Goal: Task Accomplishment & Management: Use online tool/utility

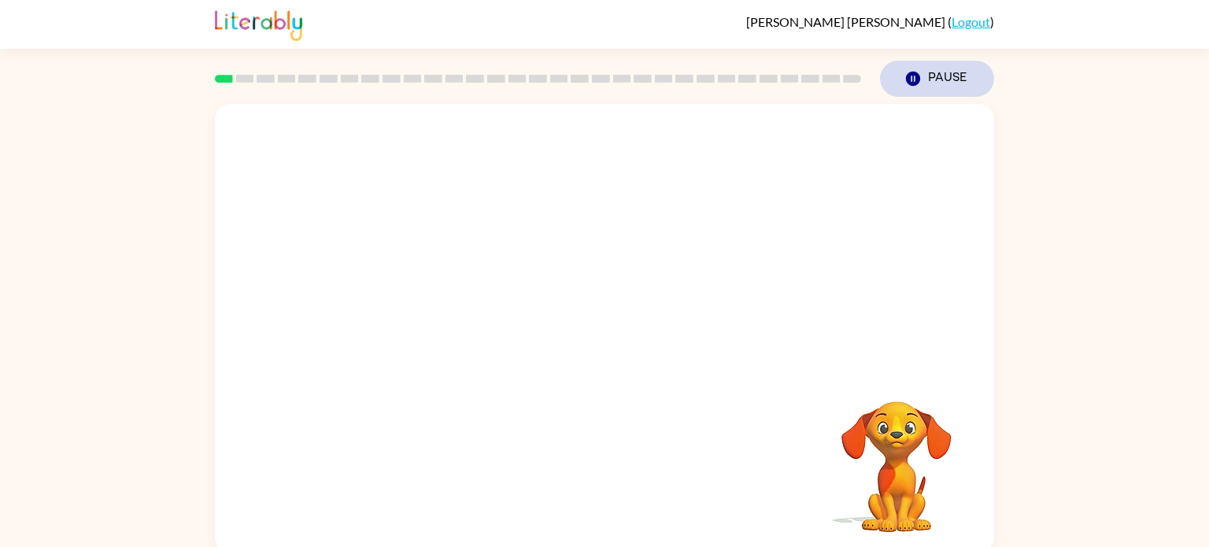
click at [914, 83] on icon "button" at bounding box center [913, 79] width 14 height 14
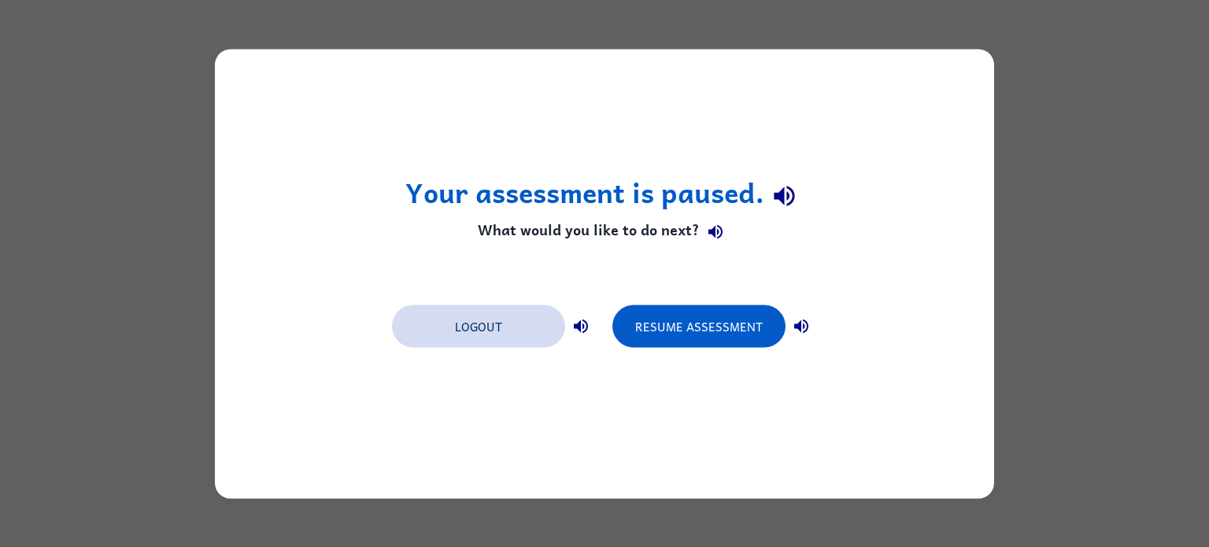
click at [490, 321] on button "Logout" at bounding box center [478, 326] width 173 height 42
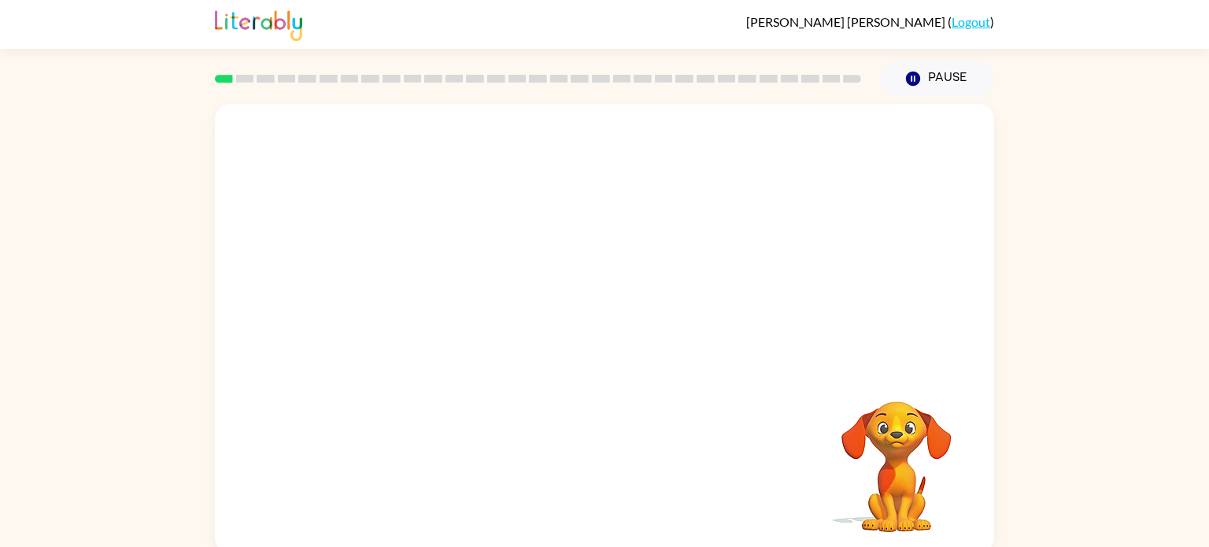
click at [479, 149] on video "Your browser must support playing .mp4 files to use Literably. Please try using…" at bounding box center [604, 236] width 779 height 264
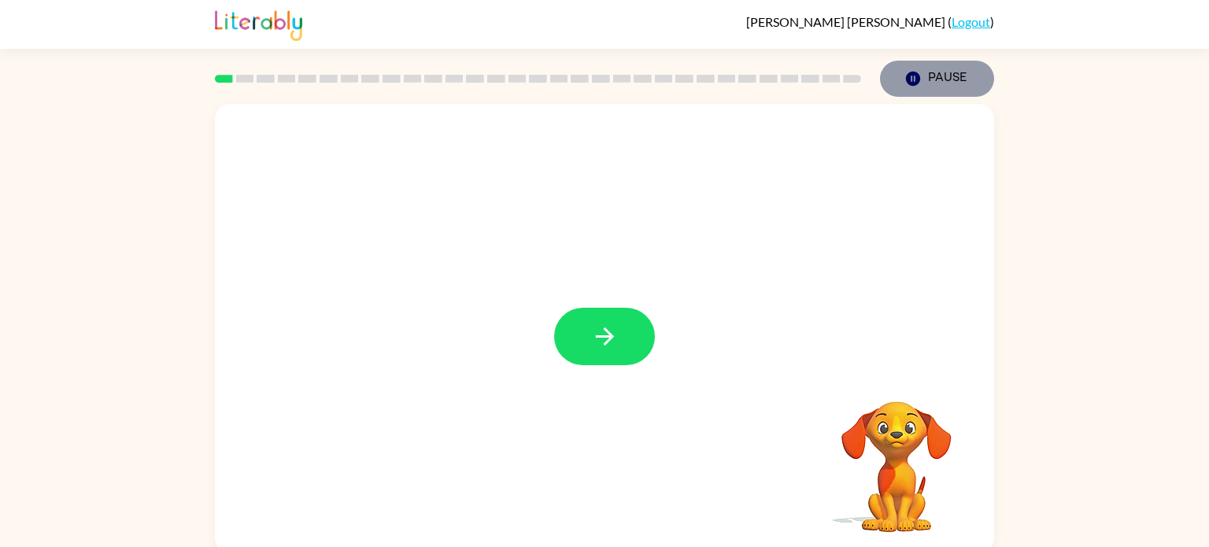
click at [950, 72] on button "Pause Pause" at bounding box center [937, 79] width 114 height 36
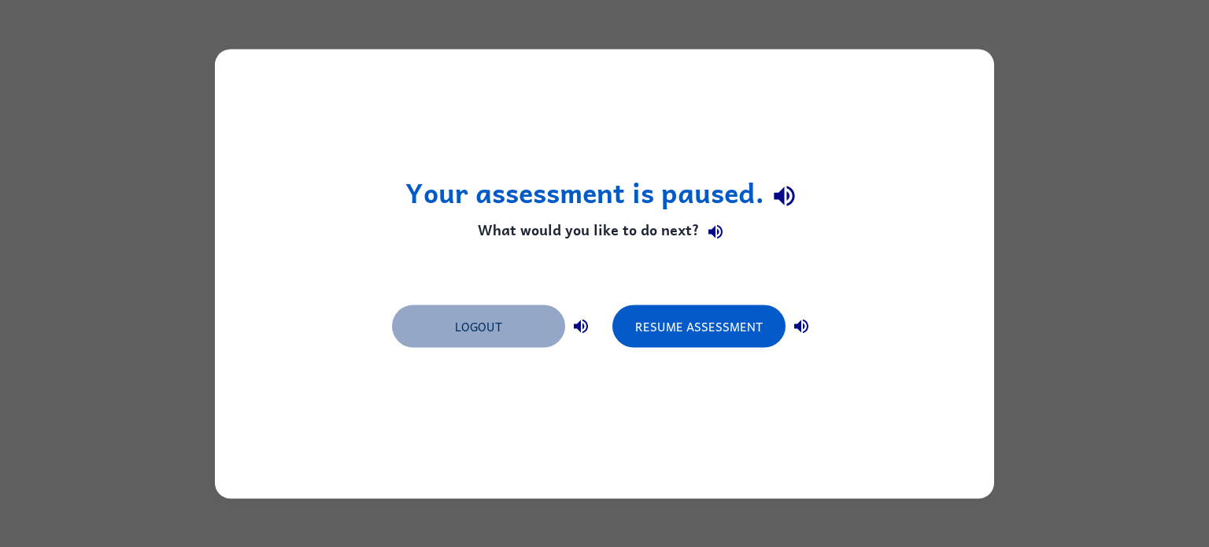
click at [493, 335] on button "Logout" at bounding box center [478, 326] width 173 height 42
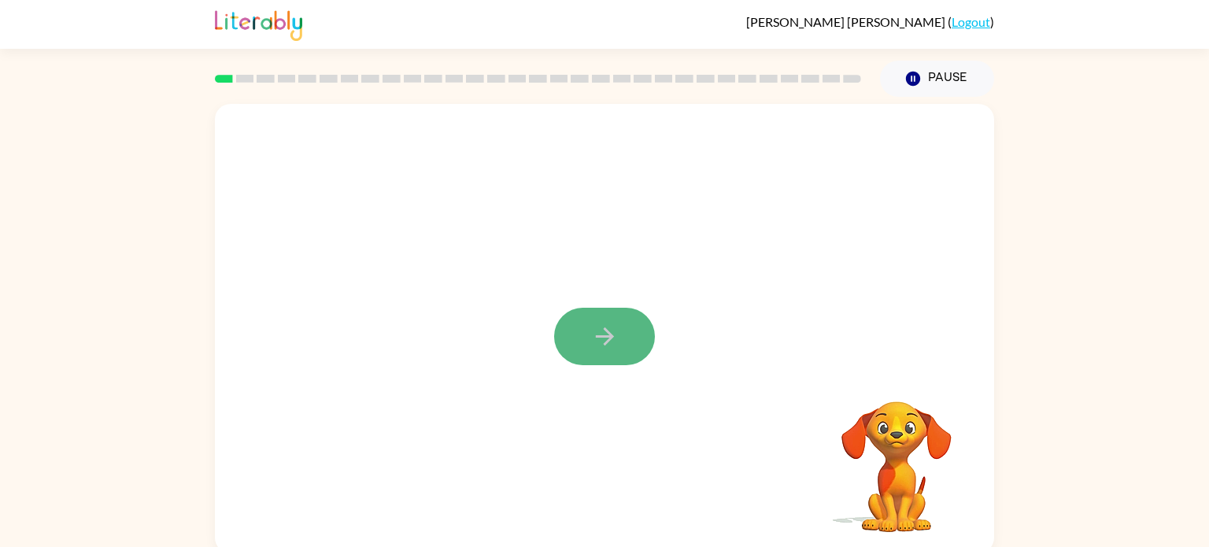
click at [585, 349] on button "button" at bounding box center [604, 336] width 101 height 57
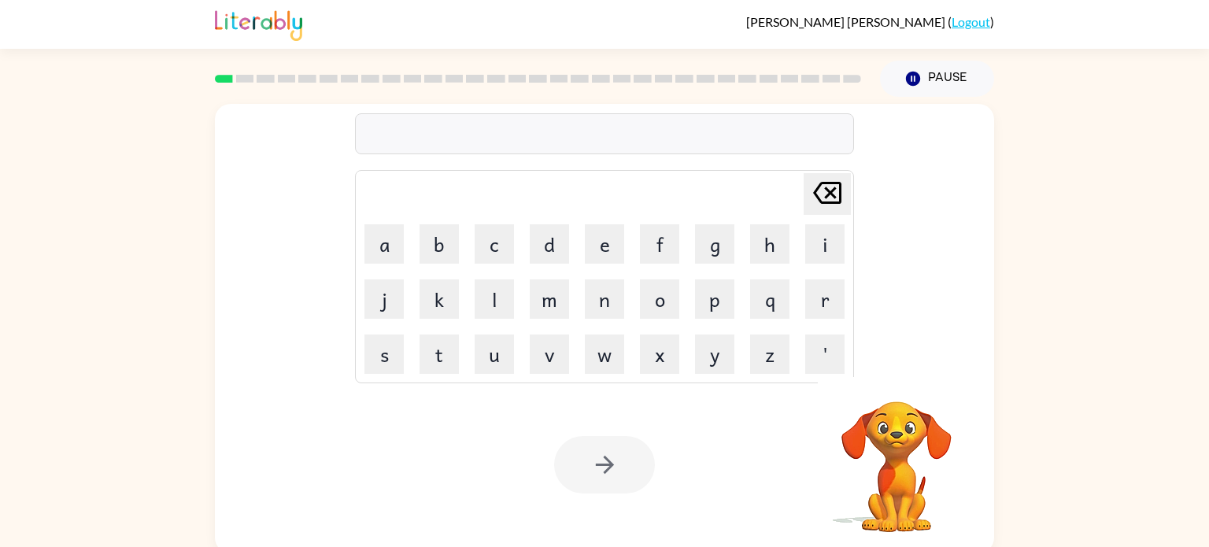
click at [463, 125] on div at bounding box center [604, 133] width 499 height 41
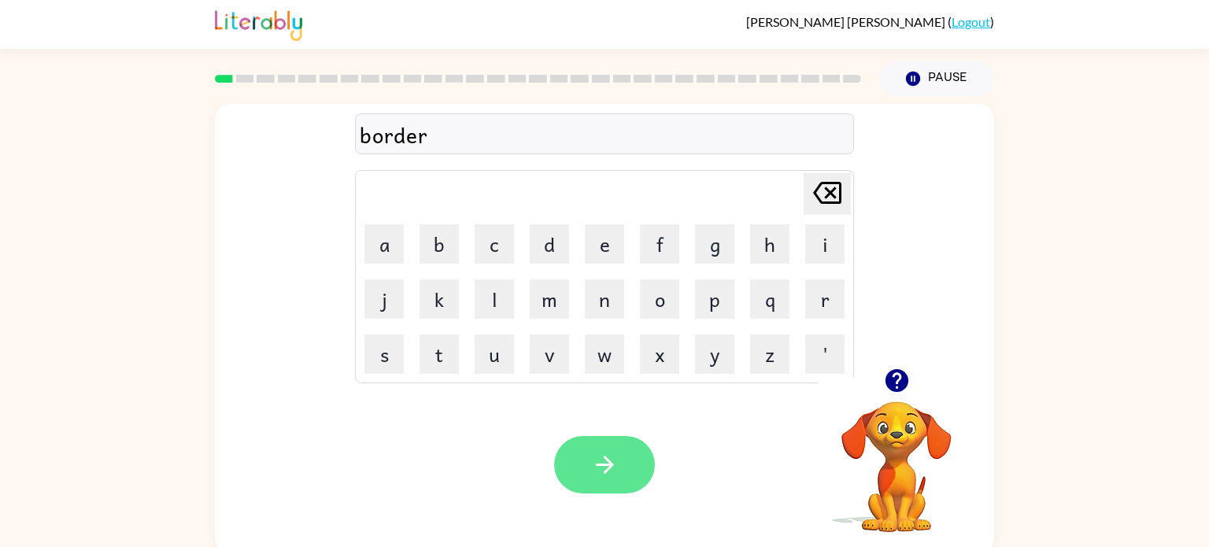
click at [571, 478] on button "button" at bounding box center [604, 464] width 101 height 57
click at [589, 445] on button "button" at bounding box center [604, 464] width 101 height 57
click at [895, 461] on video "Your browser must support playing .mp4 files to use Literably. Please try using…" at bounding box center [896, 455] width 157 height 157
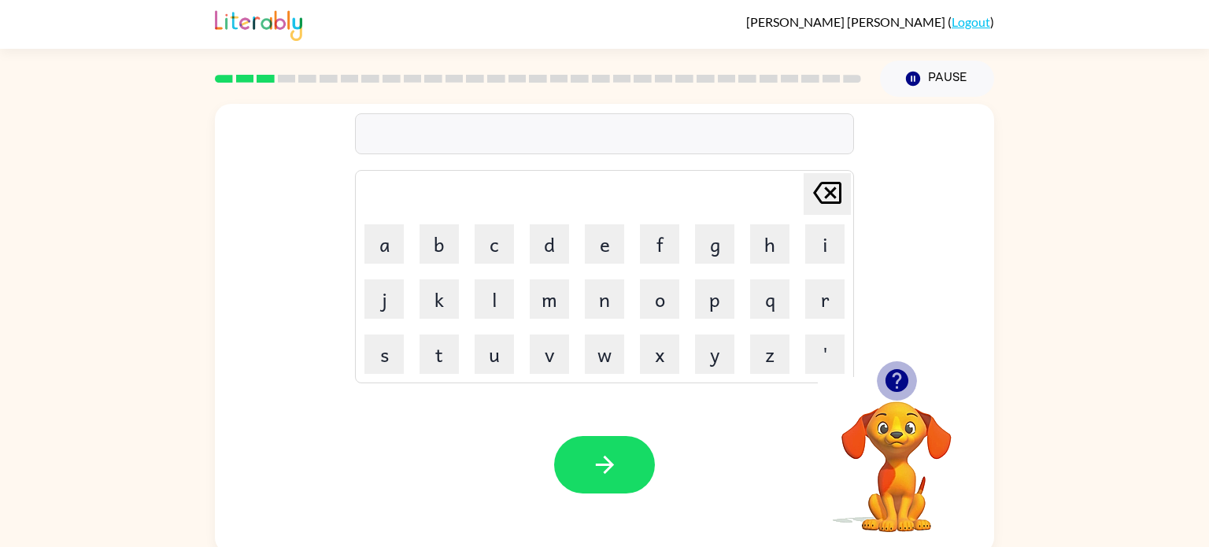
click at [903, 375] on icon "button" at bounding box center [895, 380] width 23 height 23
click at [445, 132] on div at bounding box center [604, 133] width 499 height 41
click at [409, 138] on div at bounding box center [604, 133] width 499 height 41
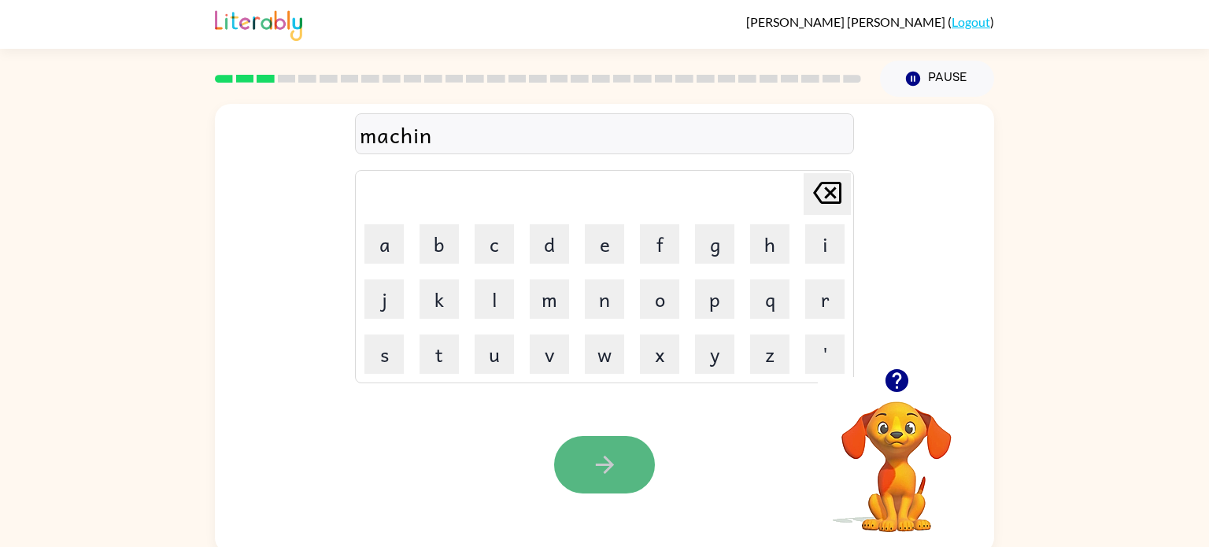
click at [577, 455] on button "button" at bounding box center [604, 464] width 101 height 57
click at [601, 467] on icon "button" at bounding box center [605, 465] width 28 height 28
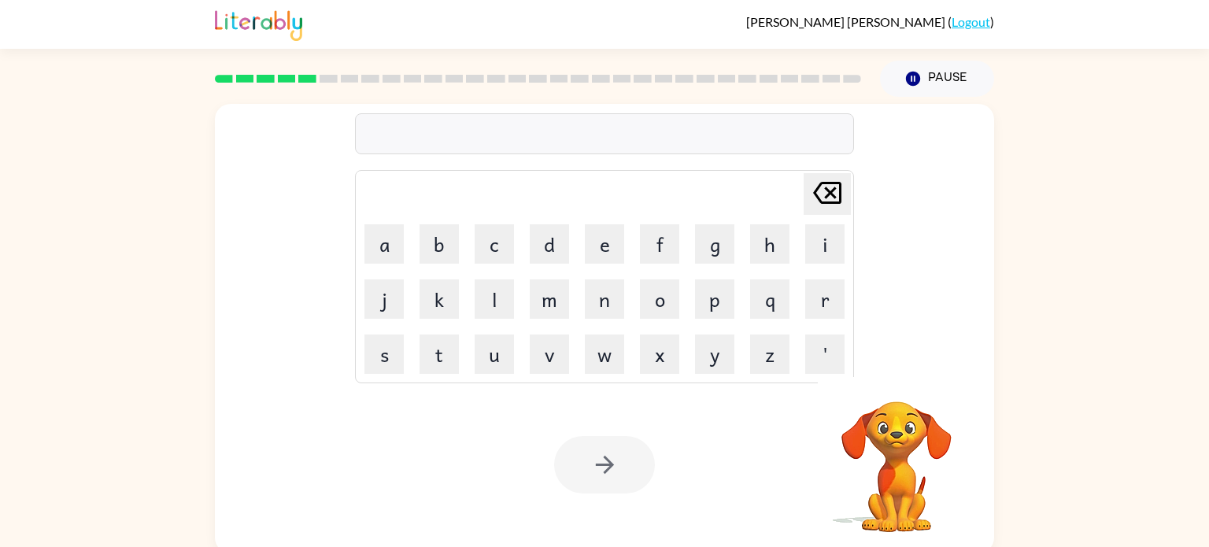
click at [409, 145] on div at bounding box center [604, 133] width 499 height 41
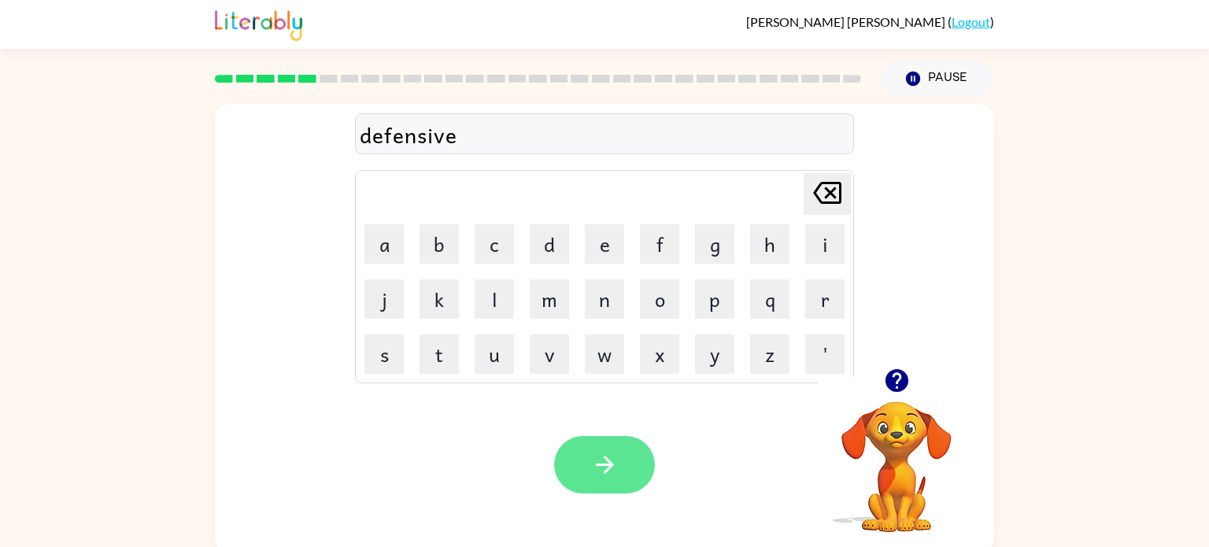
click at [605, 464] on icon "button" at bounding box center [604, 465] width 18 height 18
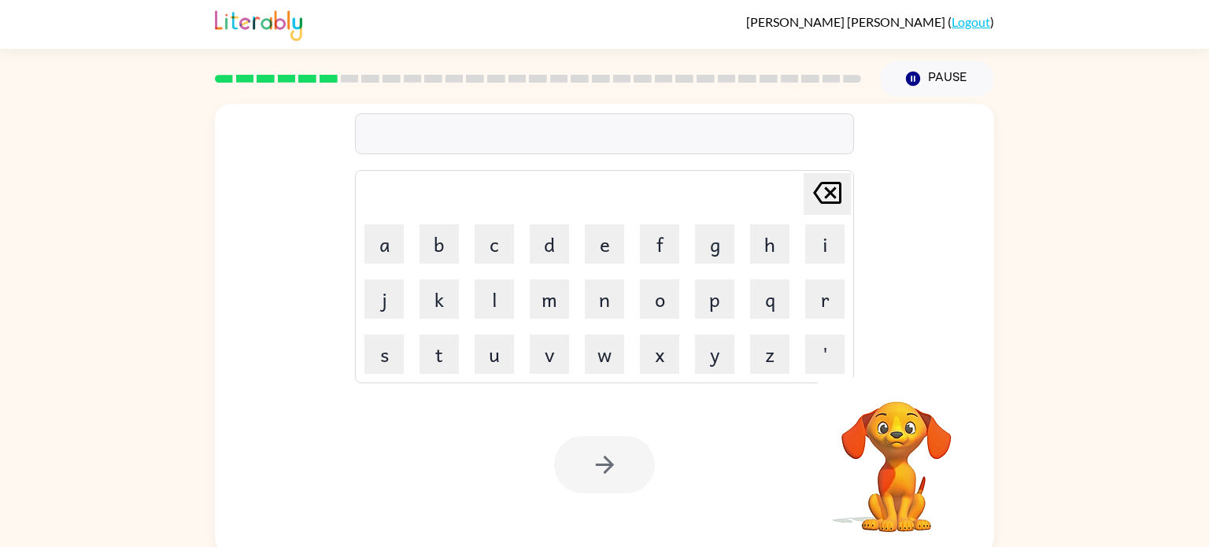
click at [419, 124] on div at bounding box center [604, 133] width 499 height 41
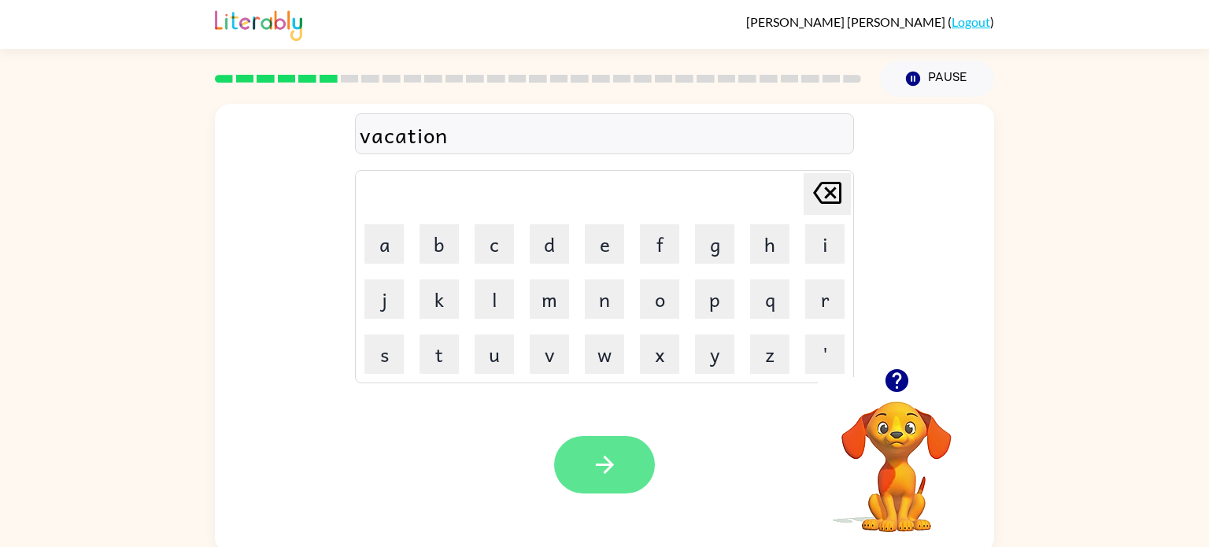
click at [619, 451] on button "button" at bounding box center [604, 464] width 101 height 57
click at [585, 458] on button "button" at bounding box center [604, 464] width 101 height 57
click at [582, 479] on button "button" at bounding box center [604, 464] width 101 height 57
click at [576, 467] on button "button" at bounding box center [604, 464] width 101 height 57
click at [600, 455] on icon "button" at bounding box center [605, 465] width 28 height 28
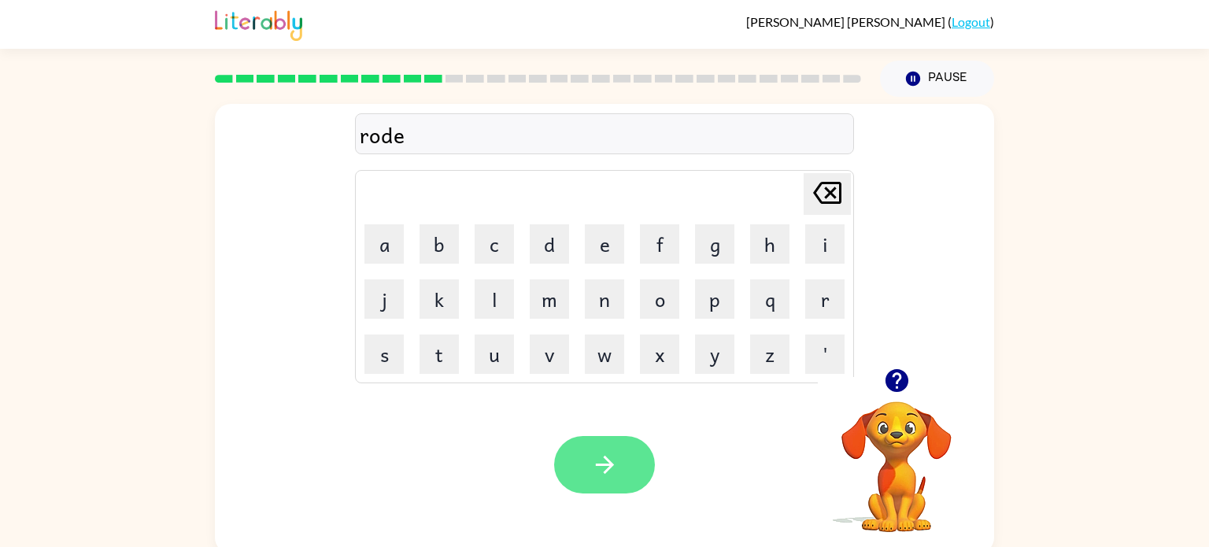
click at [606, 475] on icon "button" at bounding box center [605, 465] width 28 height 28
click at [597, 475] on icon "button" at bounding box center [605, 465] width 28 height 28
click at [623, 460] on button "button" at bounding box center [604, 464] width 101 height 57
click at [602, 481] on button "button" at bounding box center [604, 464] width 101 height 57
click at [591, 475] on icon "button" at bounding box center [605, 465] width 28 height 28
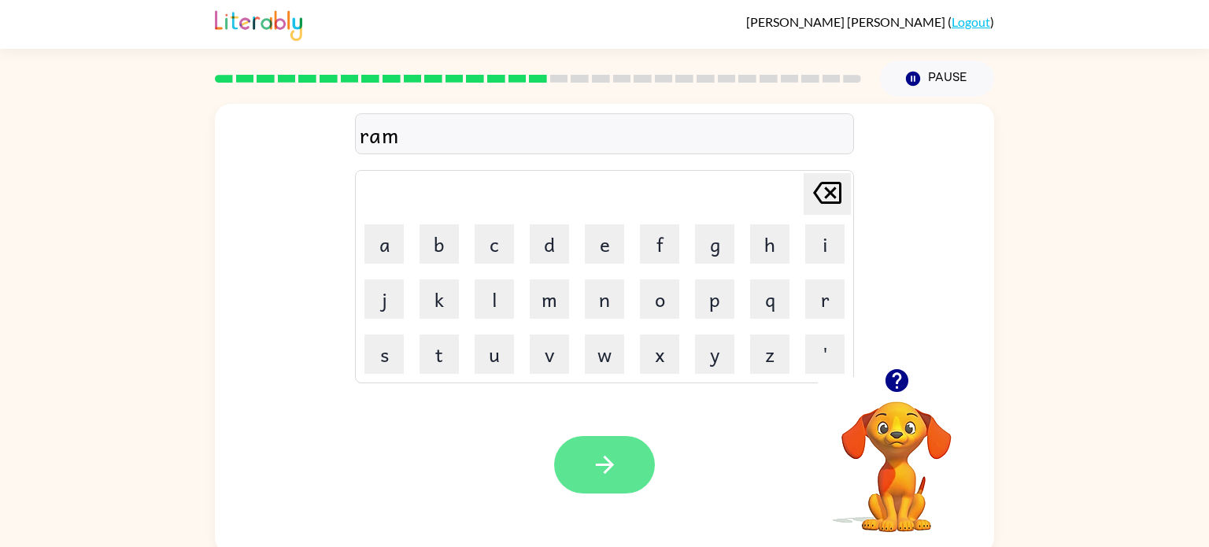
click at [606, 463] on icon "button" at bounding box center [605, 465] width 28 height 28
click at [573, 449] on button "button" at bounding box center [604, 464] width 101 height 57
click at [562, 454] on button "button" at bounding box center [604, 464] width 101 height 57
click at [612, 468] on icon "button" at bounding box center [605, 465] width 28 height 28
click at [565, 473] on button "button" at bounding box center [604, 464] width 101 height 57
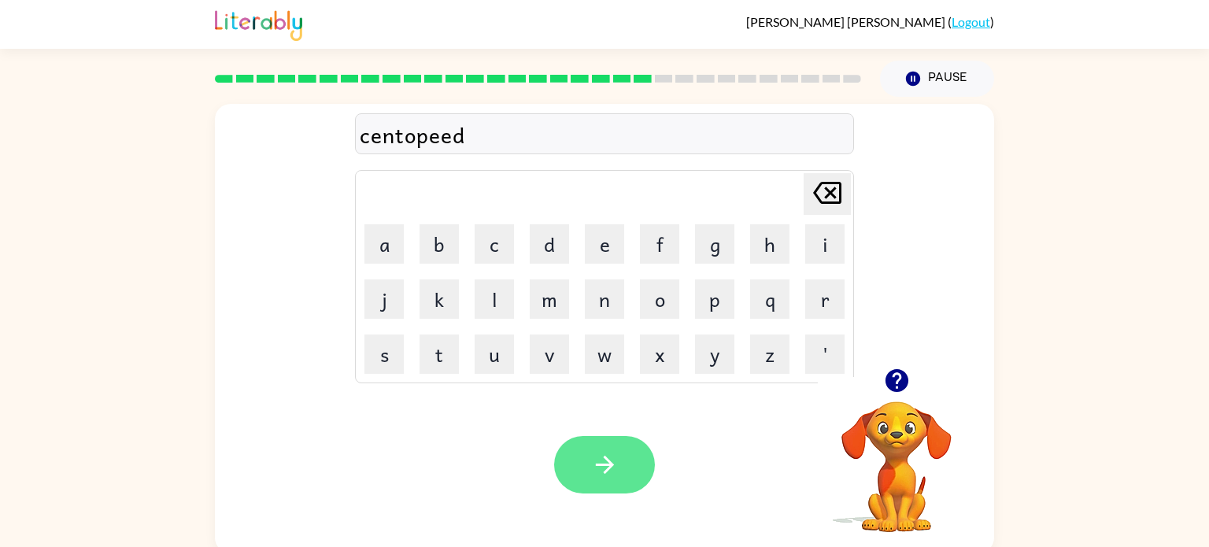
click at [595, 463] on icon "button" at bounding box center [605, 465] width 28 height 28
click at [893, 394] on icon "button" at bounding box center [897, 381] width 28 height 28
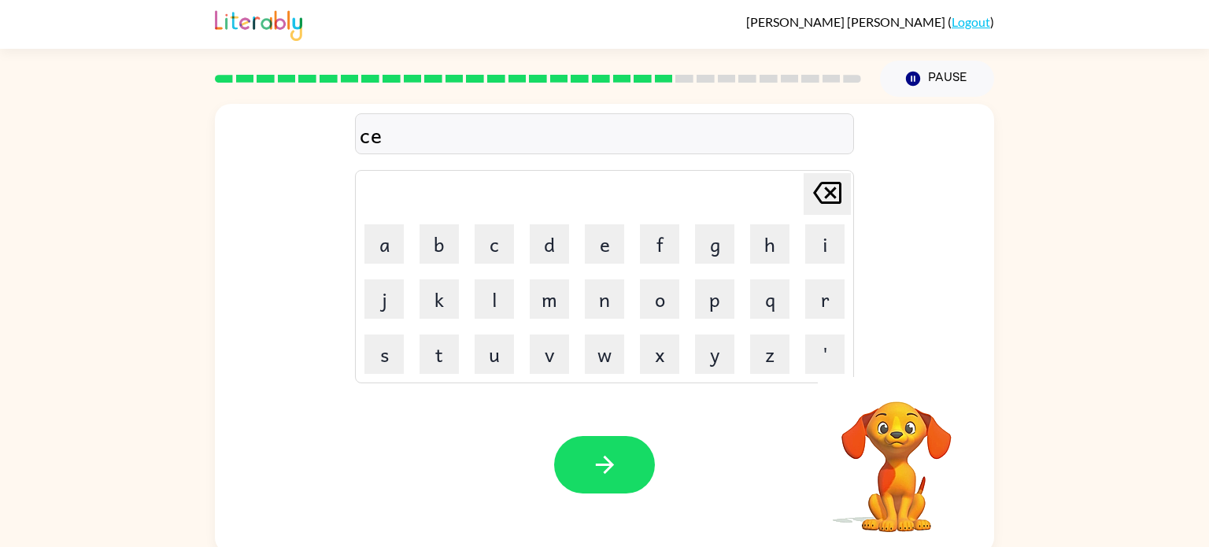
click at [902, 379] on video "Your browser must support playing .mp4 files to use Literably. Please try using…" at bounding box center [896, 455] width 157 height 157
click at [570, 479] on button "button" at bounding box center [604, 464] width 101 height 57
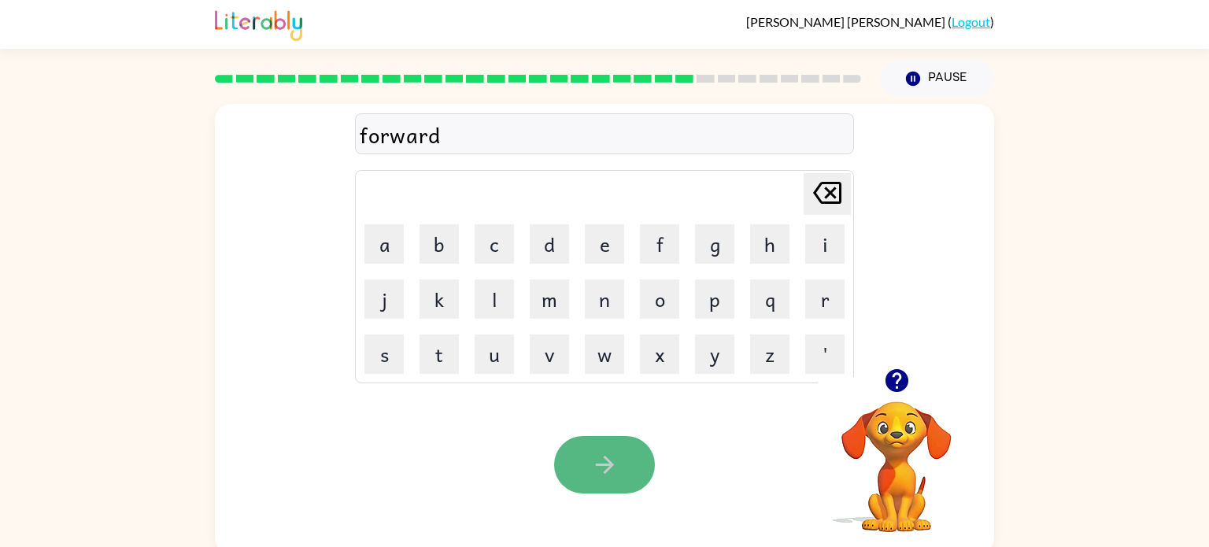
click at [577, 463] on button "button" at bounding box center [604, 464] width 101 height 57
click at [591, 480] on button "button" at bounding box center [604, 464] width 101 height 57
click at [608, 439] on button "button" at bounding box center [604, 464] width 101 height 57
click at [596, 473] on icon "button" at bounding box center [605, 465] width 28 height 28
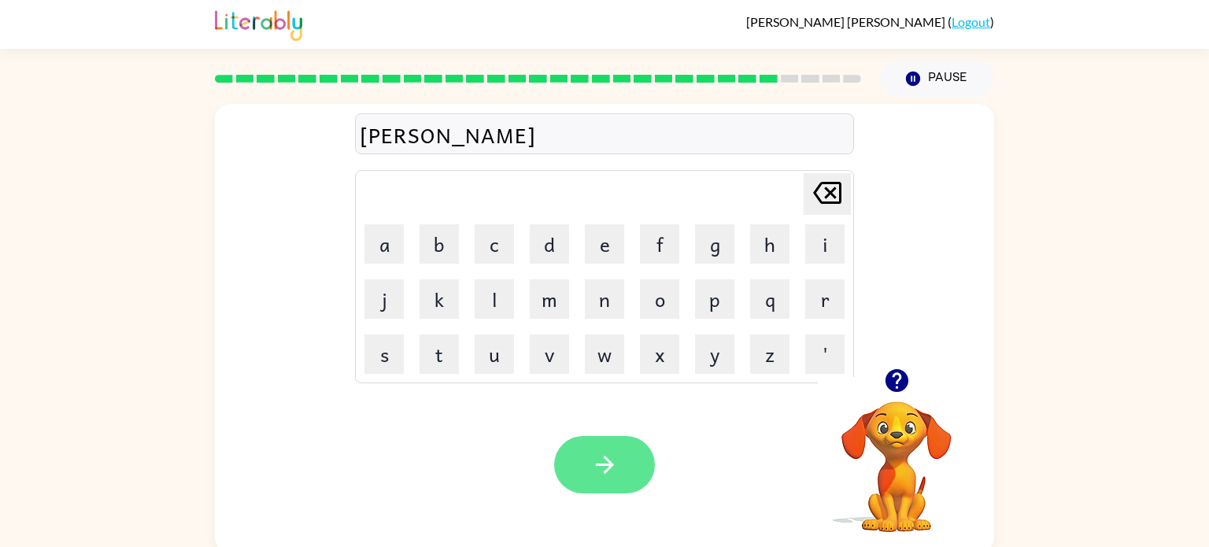
click at [572, 471] on button "button" at bounding box center [604, 464] width 101 height 57
click at [571, 453] on button "button" at bounding box center [604, 464] width 101 height 57
click at [596, 467] on icon "button" at bounding box center [605, 465] width 28 height 28
click at [582, 469] on button "button" at bounding box center [604, 464] width 101 height 57
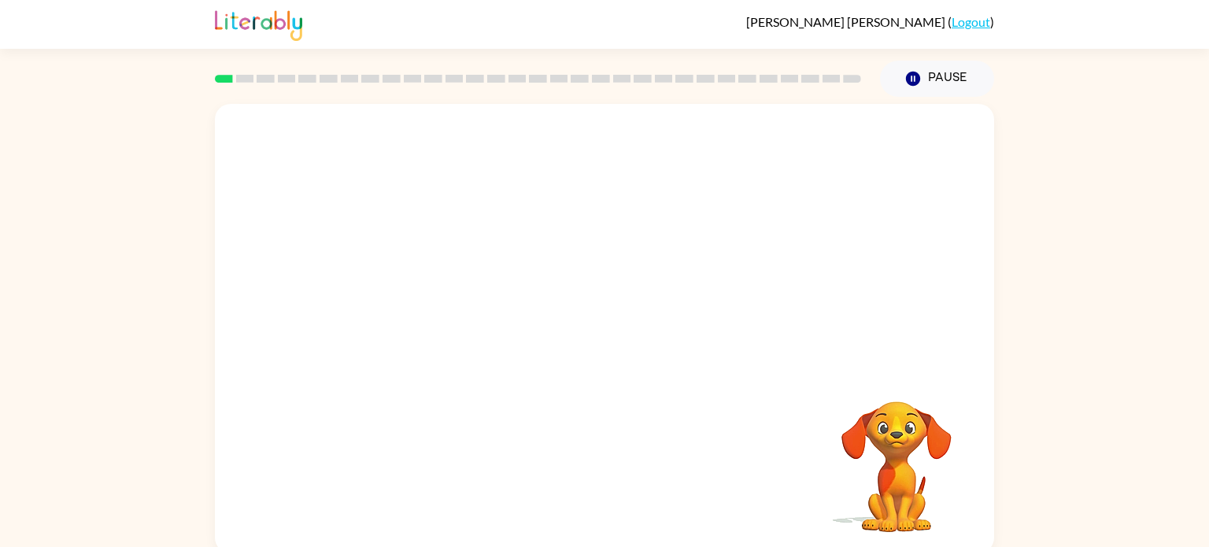
click at [436, 297] on video "Your browser must support playing .mp4 files to use Literably. Please try using…" at bounding box center [604, 236] width 779 height 264
click at [1030, 381] on div "Your browser must support playing .mp4 files to use Literably. Please try using…" at bounding box center [604, 325] width 1209 height 456
click at [583, 334] on button "button" at bounding box center [604, 336] width 101 height 57
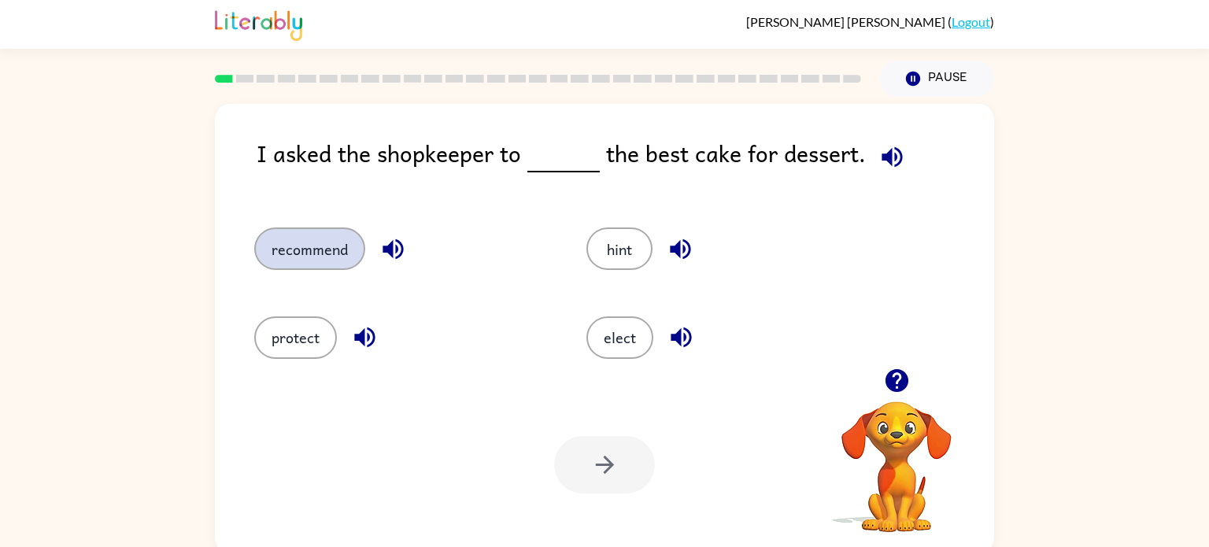
click at [294, 247] on button "recommend" at bounding box center [309, 248] width 111 height 42
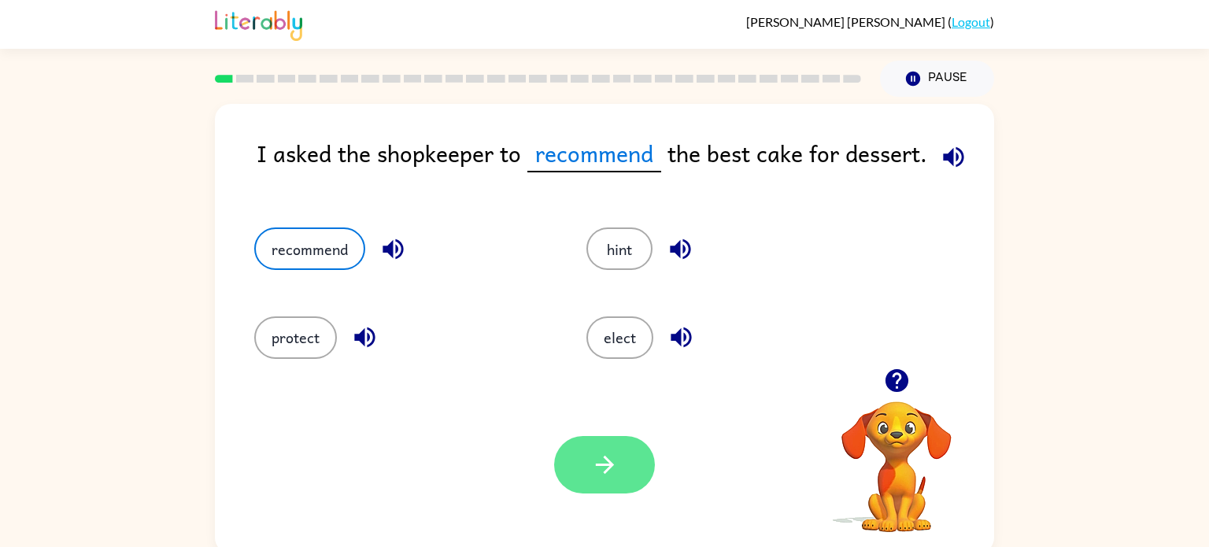
click at [603, 461] on icon "button" at bounding box center [605, 465] width 28 height 28
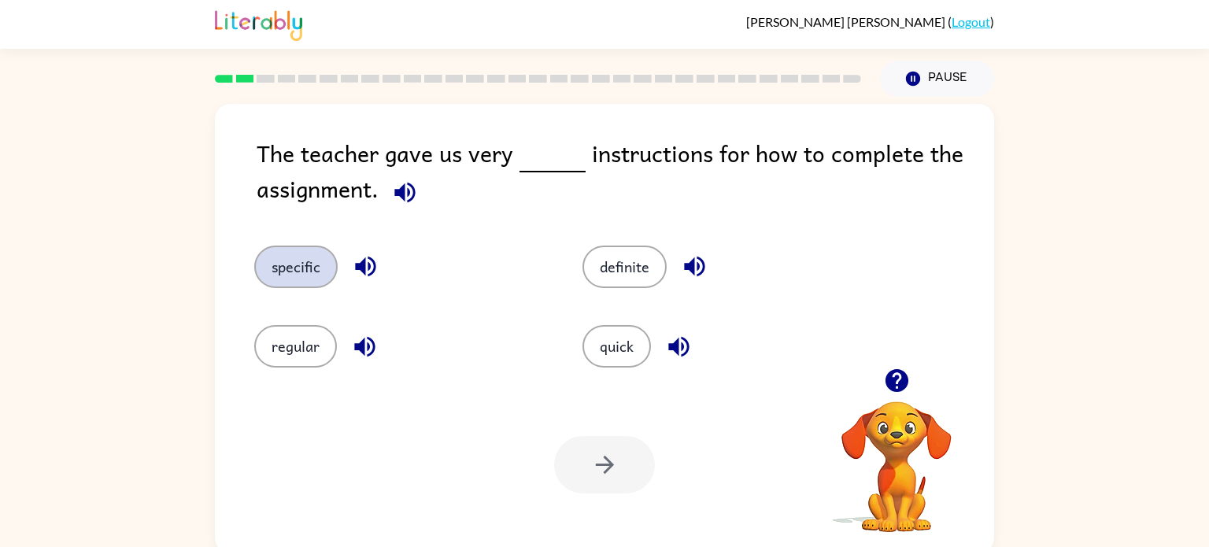
click at [301, 260] on button "specific" at bounding box center [295, 267] width 83 height 42
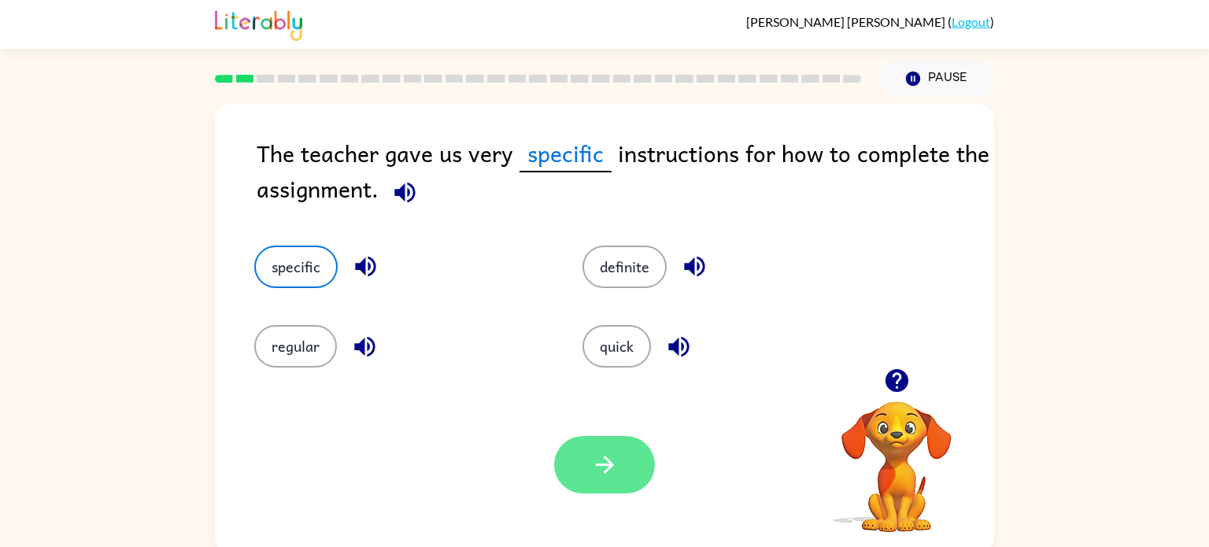
click at [636, 480] on button "button" at bounding box center [604, 464] width 101 height 57
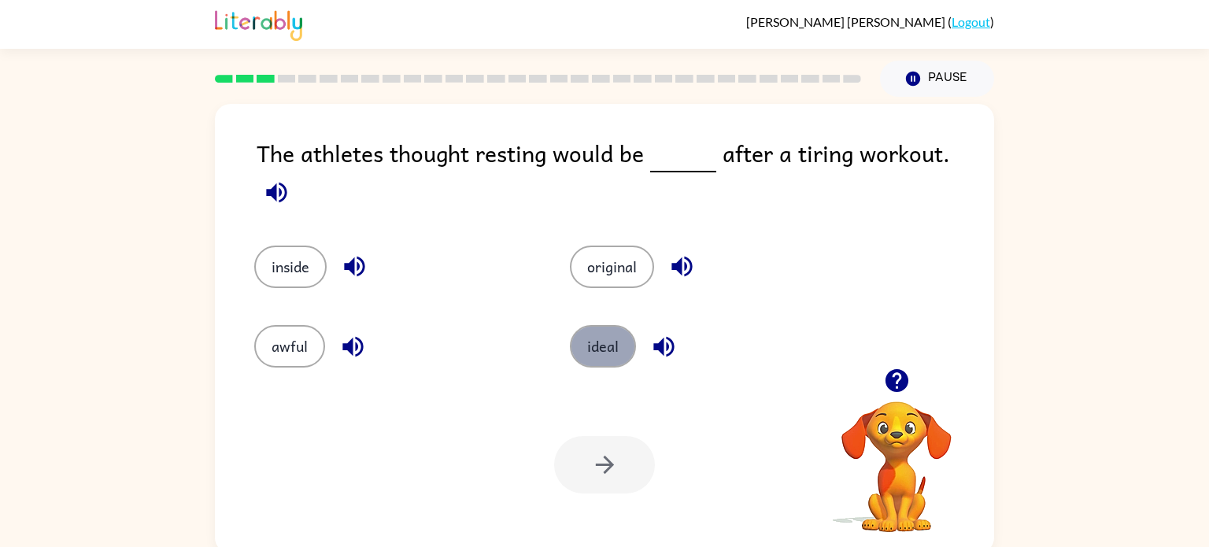
click at [584, 345] on button "ideal" at bounding box center [603, 346] width 66 height 42
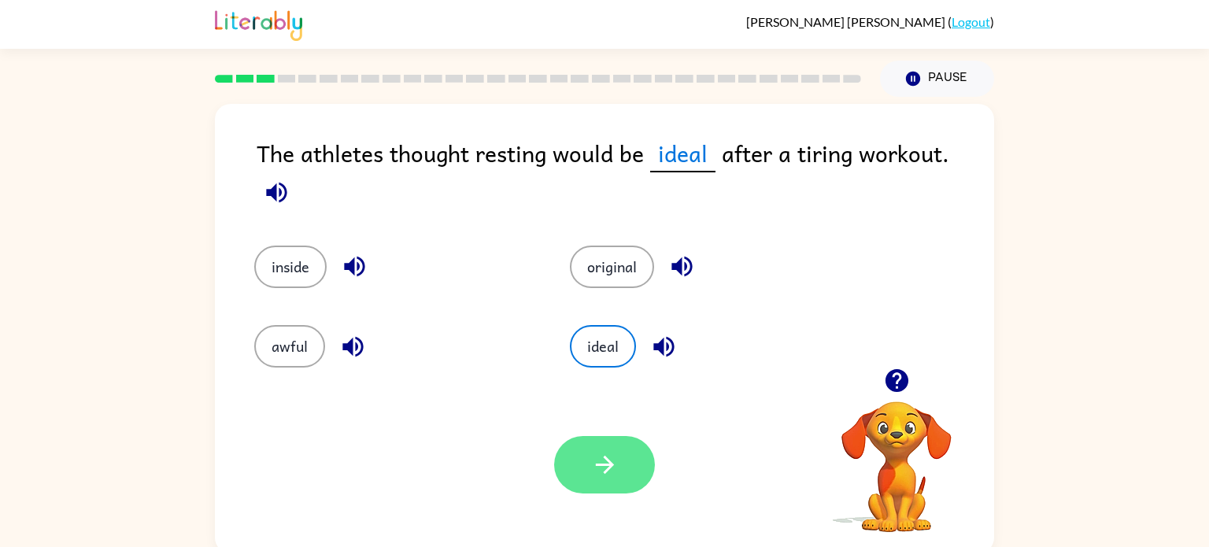
click at [607, 473] on icon "button" at bounding box center [605, 465] width 28 height 28
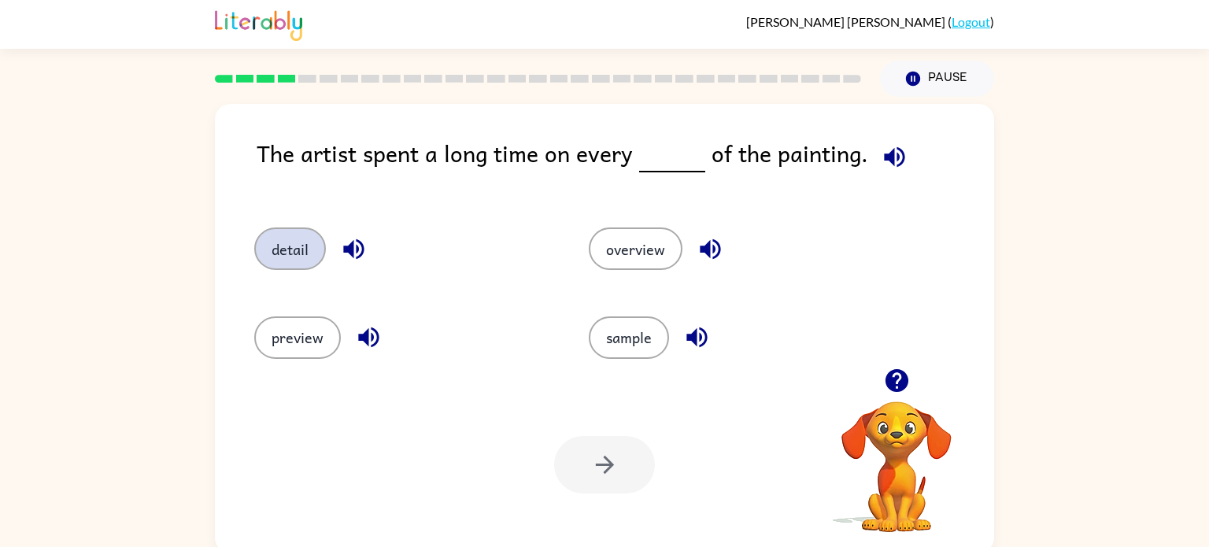
click at [286, 234] on button "detail" at bounding box center [290, 248] width 72 height 42
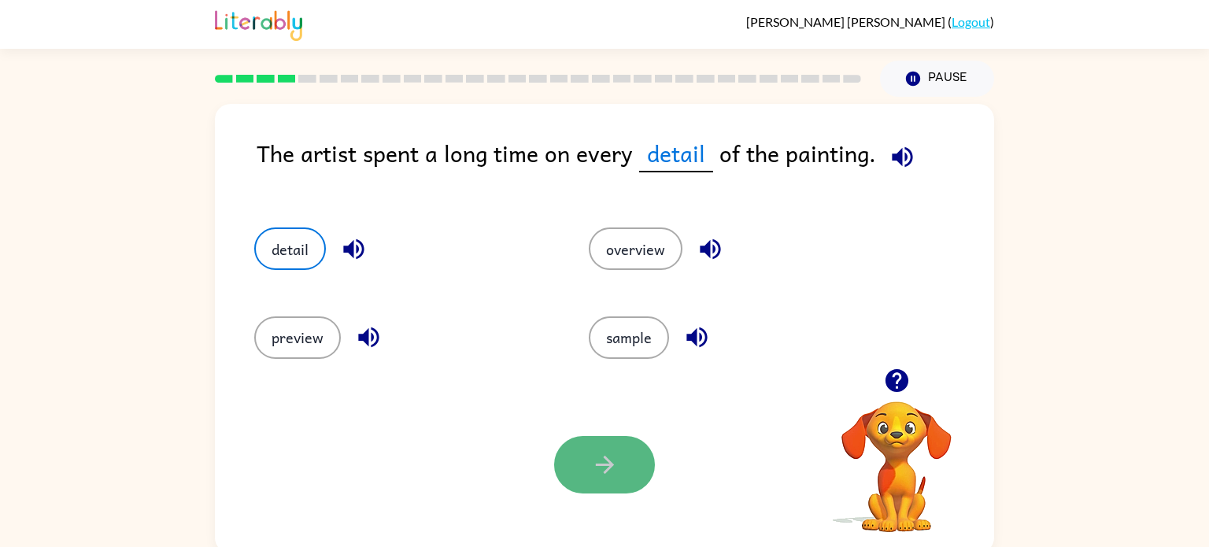
click at [581, 438] on button "button" at bounding box center [604, 464] width 101 height 57
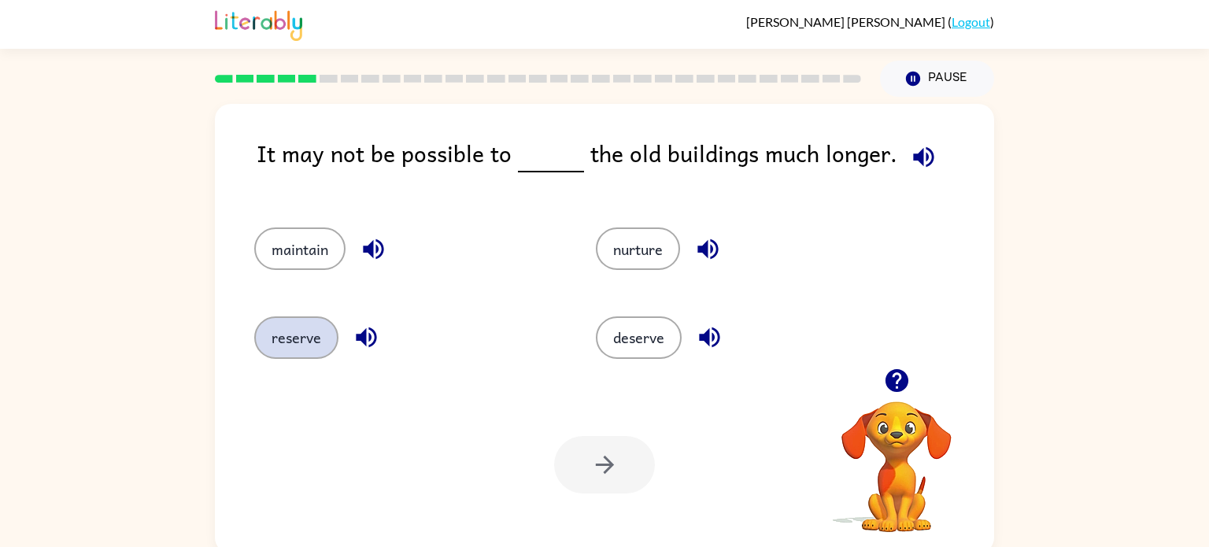
click at [279, 349] on button "reserve" at bounding box center [296, 337] width 84 height 42
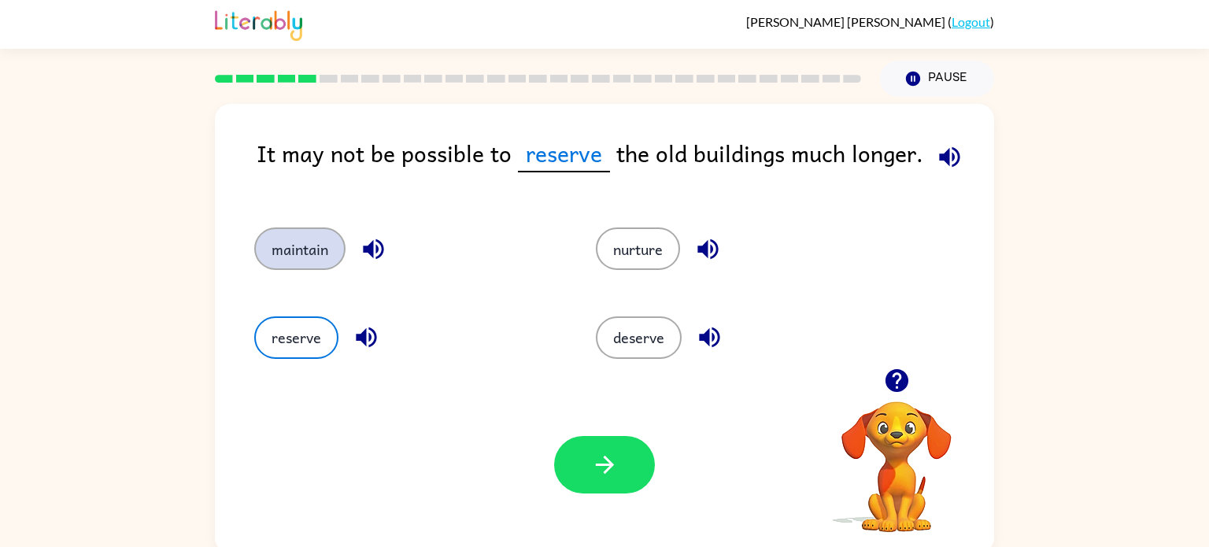
click at [290, 254] on button "maintain" at bounding box center [299, 248] width 91 height 42
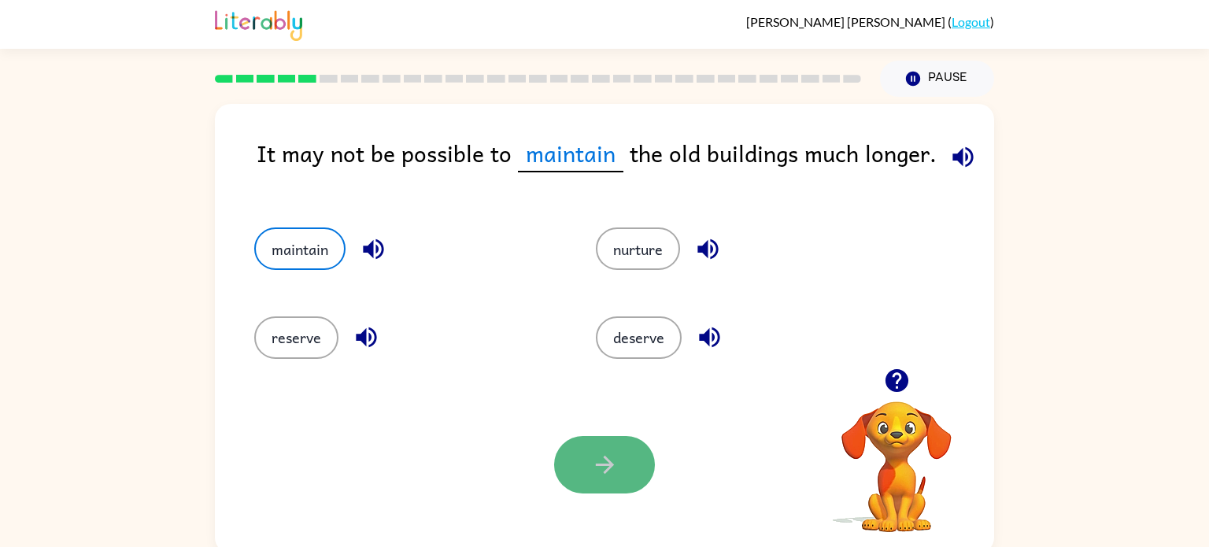
click at [622, 480] on button "button" at bounding box center [604, 464] width 101 height 57
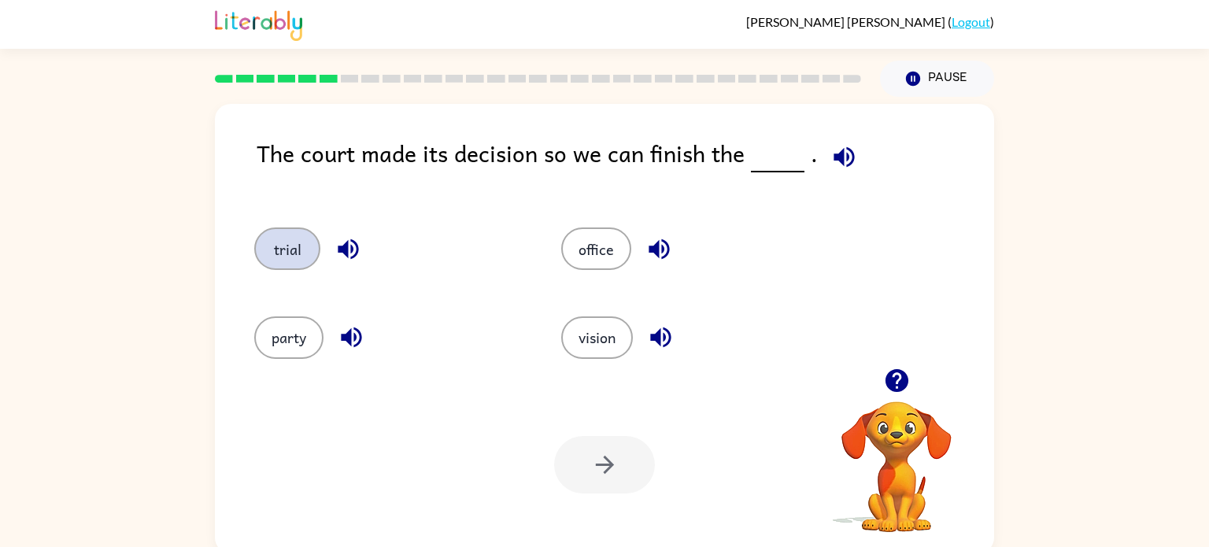
click at [290, 254] on button "trial" at bounding box center [287, 248] width 66 height 42
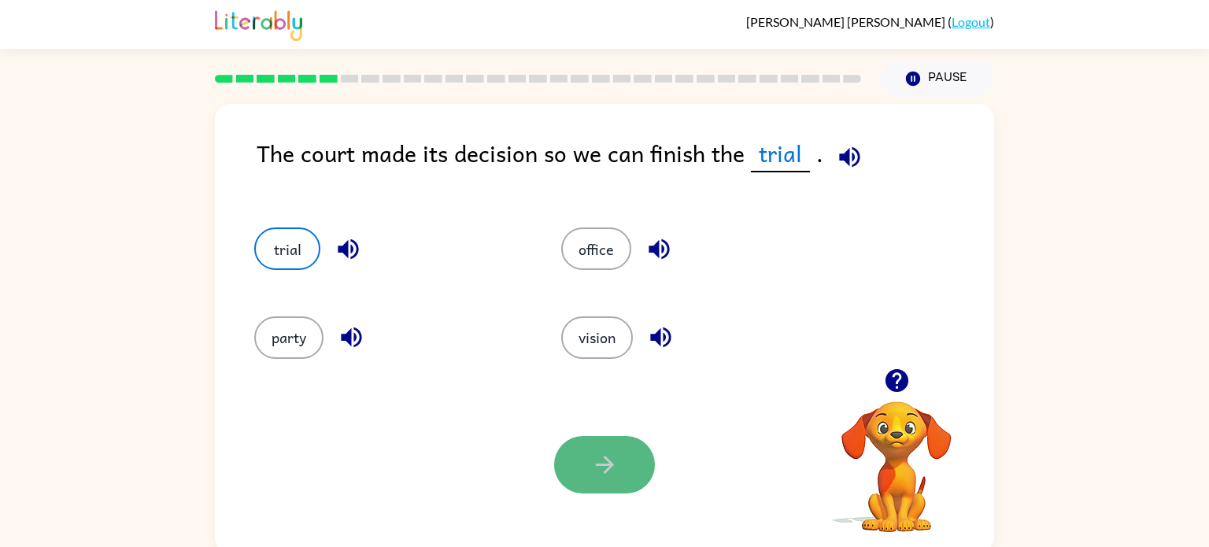
click at [567, 478] on button "button" at bounding box center [604, 464] width 101 height 57
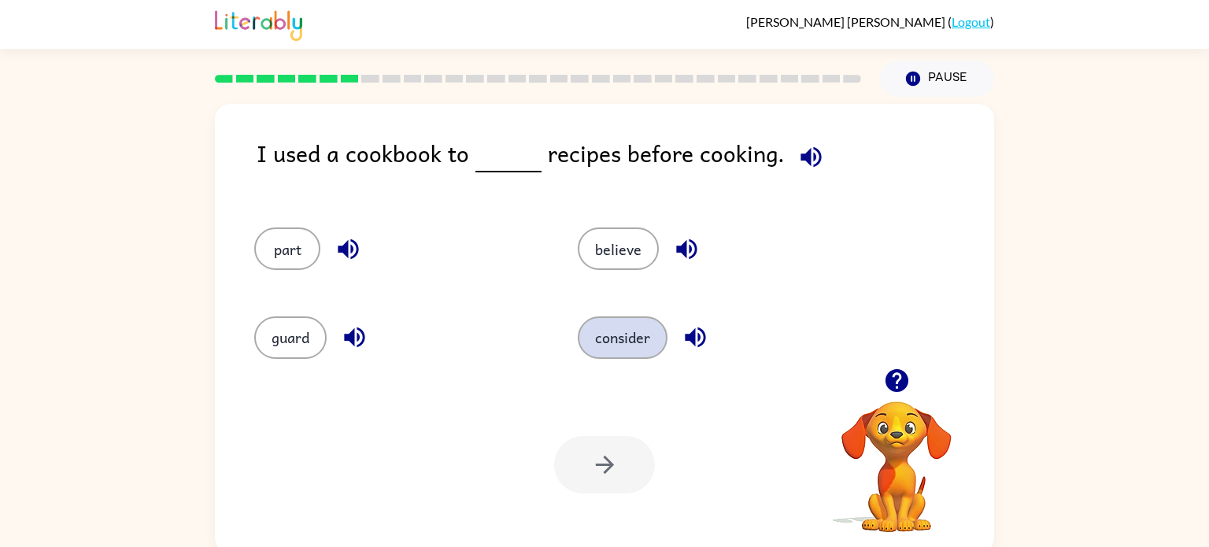
click at [628, 340] on button "consider" at bounding box center [623, 337] width 90 height 42
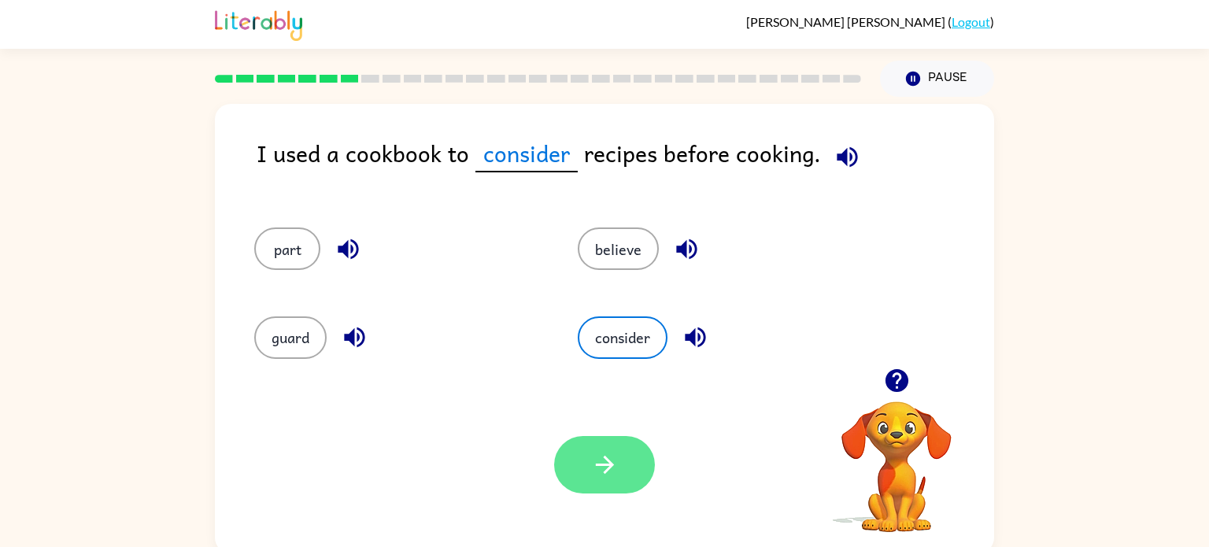
click at [600, 442] on button "button" at bounding box center [604, 464] width 101 height 57
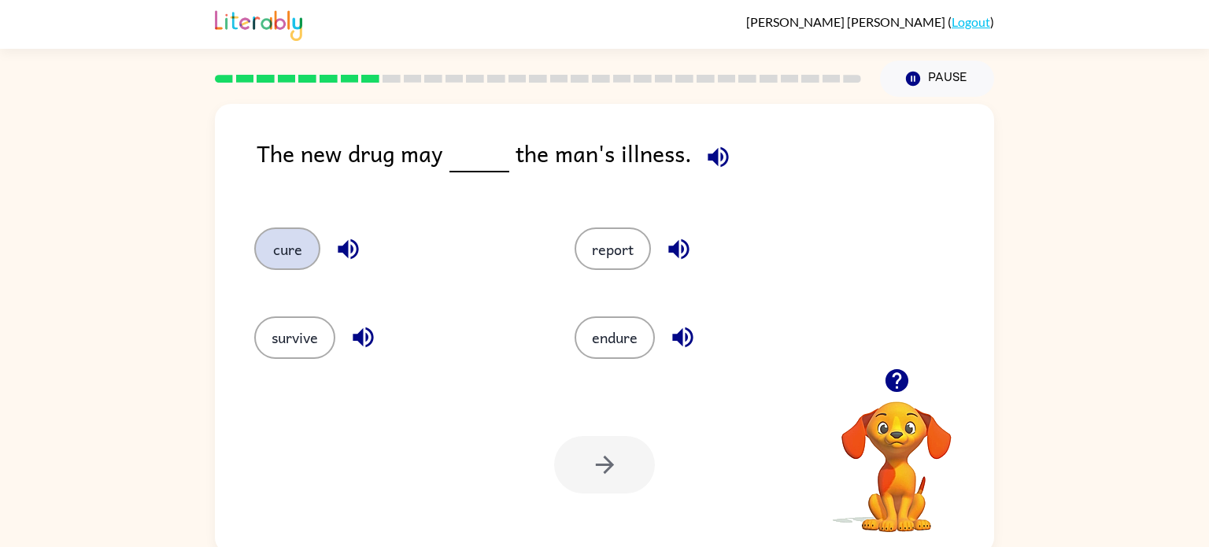
click at [297, 240] on button "cure" at bounding box center [287, 248] width 66 height 42
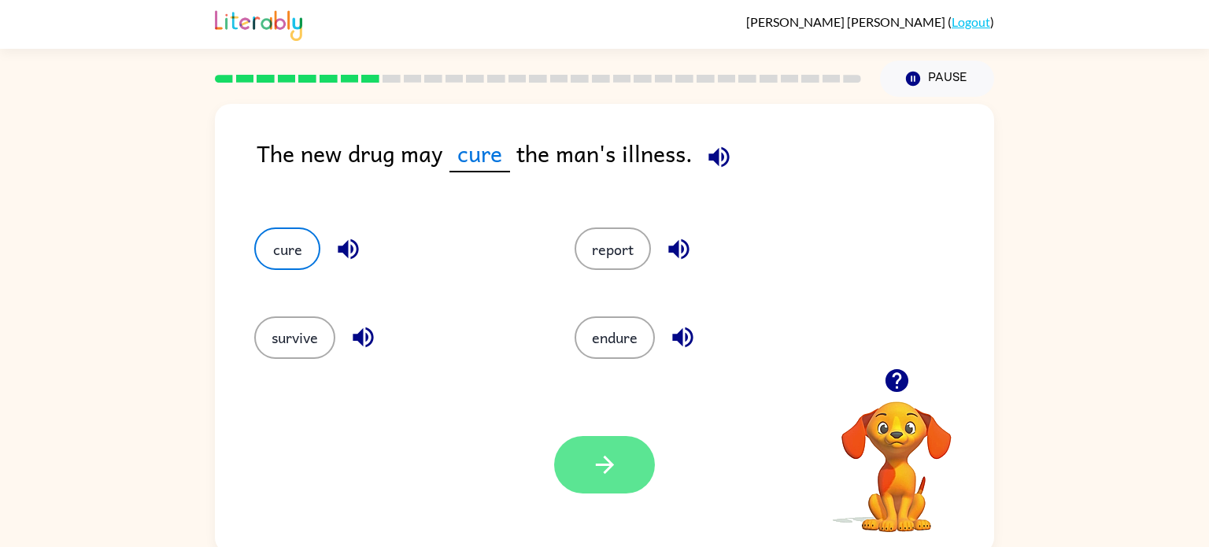
click at [585, 442] on button "button" at bounding box center [604, 464] width 101 height 57
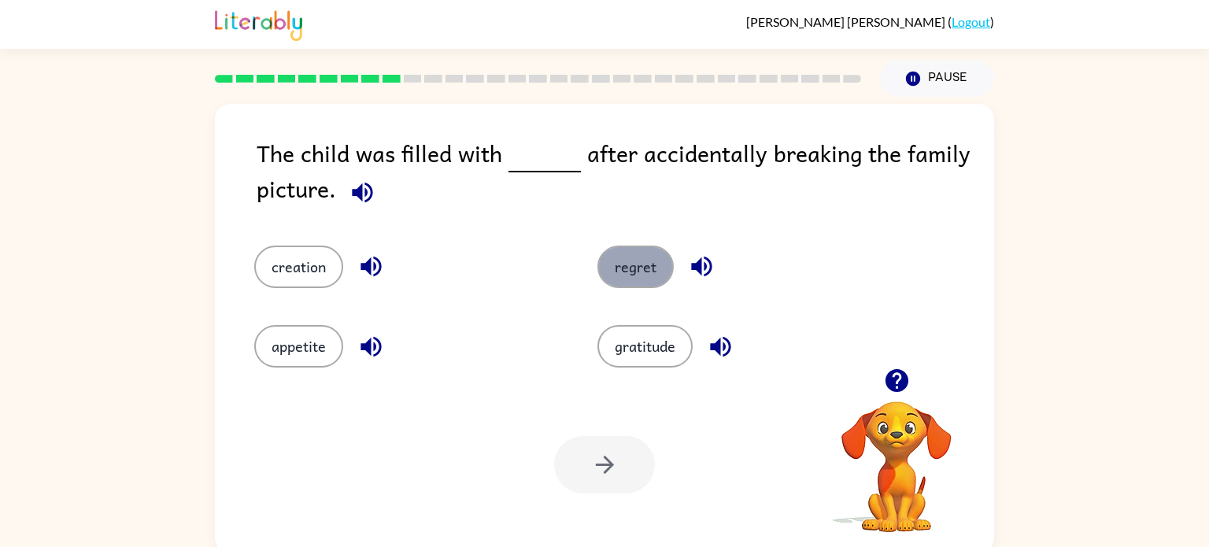
click at [615, 277] on button "regret" at bounding box center [635, 267] width 76 height 42
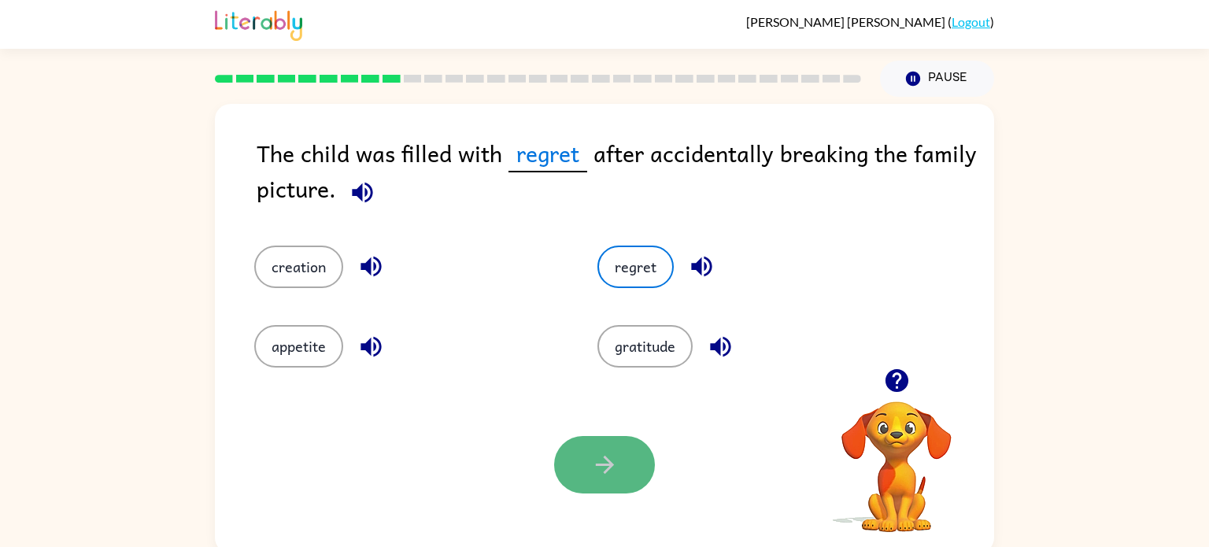
click at [593, 460] on icon "button" at bounding box center [605, 465] width 28 height 28
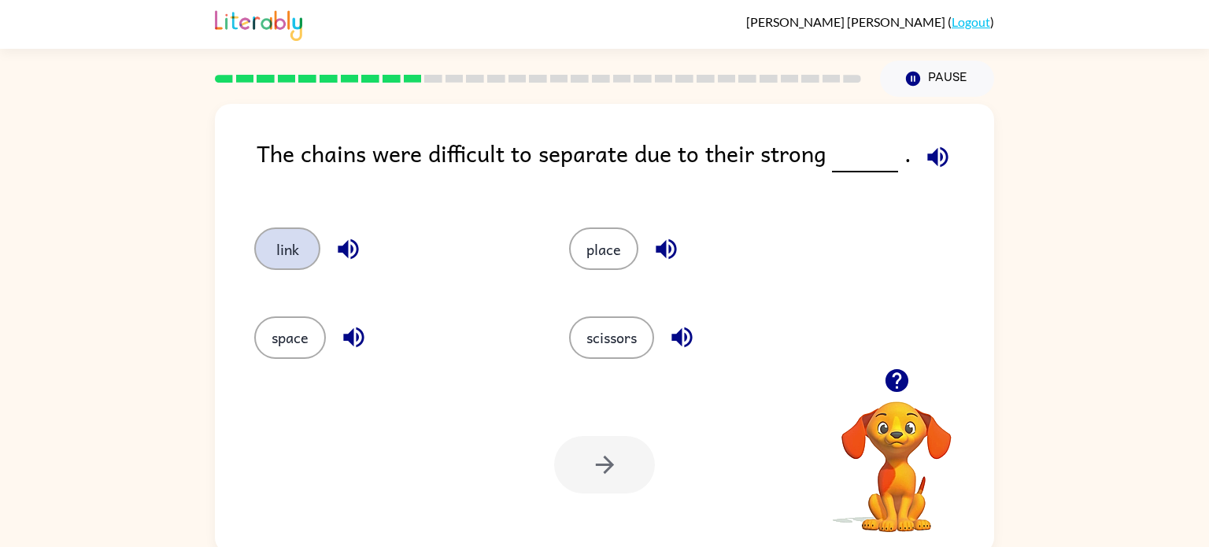
click at [298, 240] on button "link" at bounding box center [287, 248] width 66 height 42
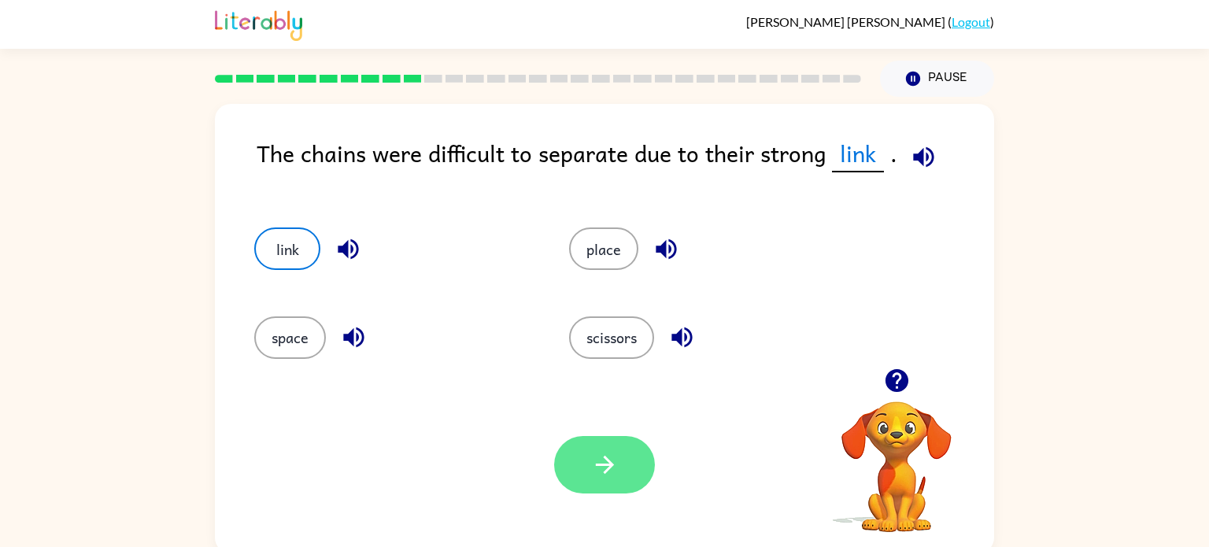
click at [577, 490] on button "button" at bounding box center [604, 464] width 101 height 57
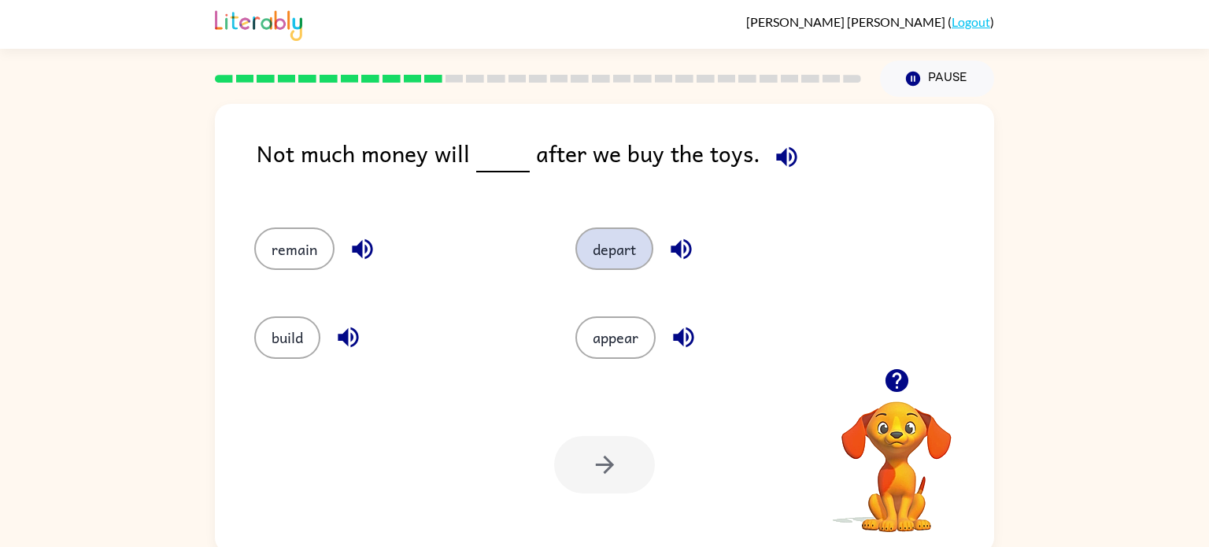
click at [616, 245] on button "depart" at bounding box center [614, 248] width 78 height 42
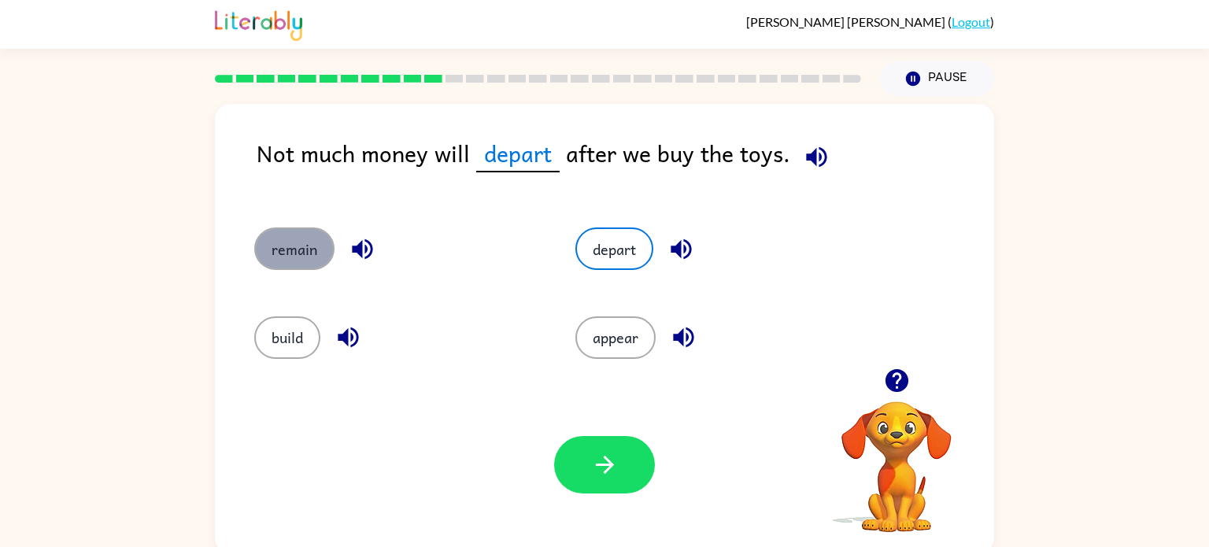
click at [306, 240] on button "remain" at bounding box center [294, 248] width 80 height 42
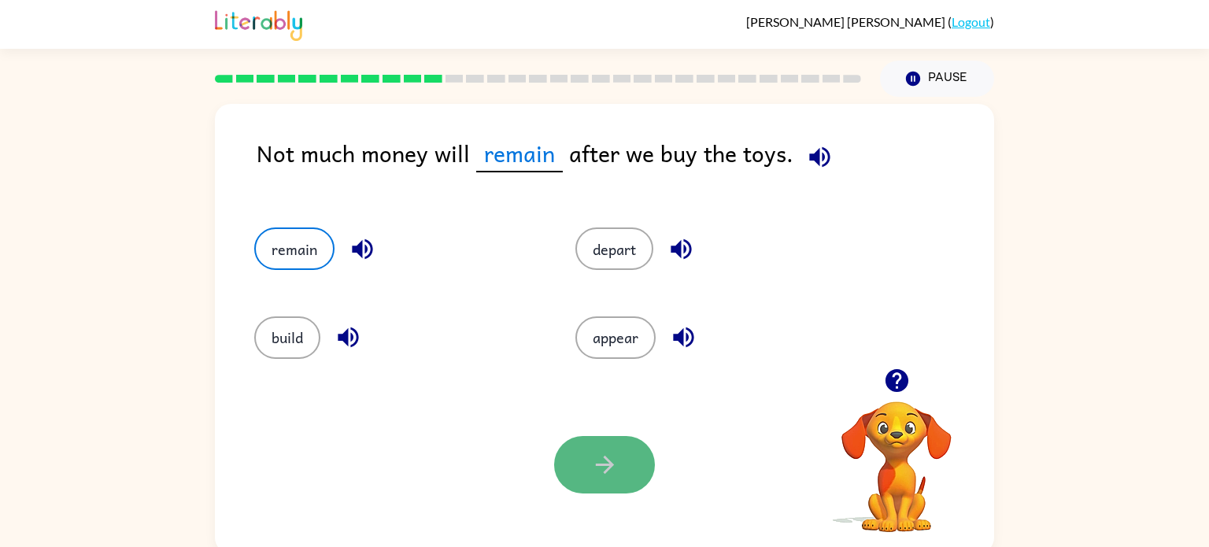
click at [592, 463] on icon "button" at bounding box center [605, 465] width 28 height 28
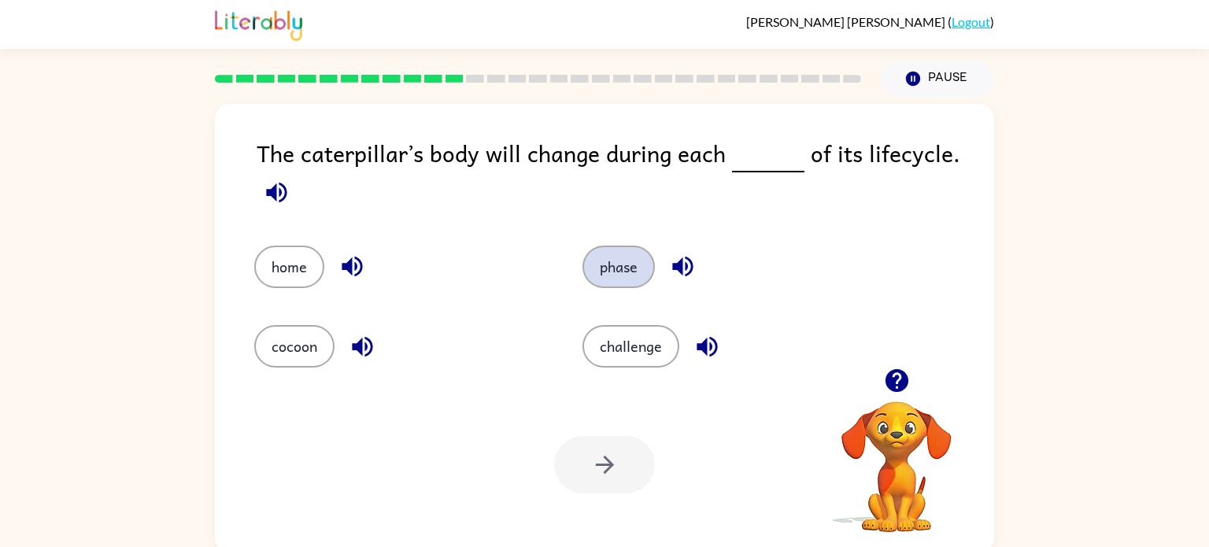
click at [599, 257] on button "phase" at bounding box center [618, 267] width 72 height 42
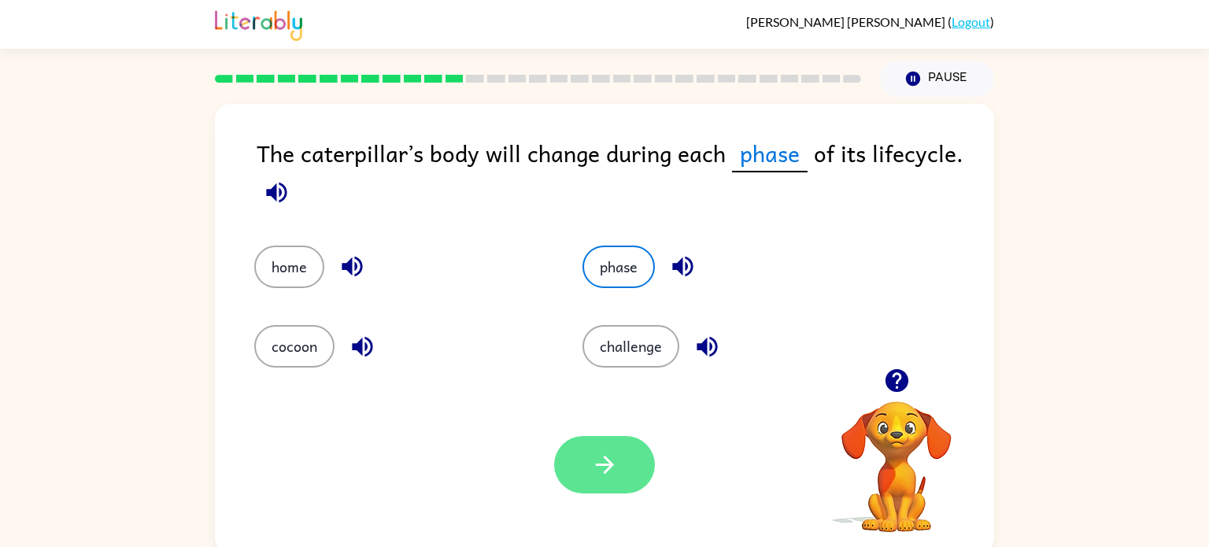
click at [611, 440] on button "button" at bounding box center [604, 464] width 101 height 57
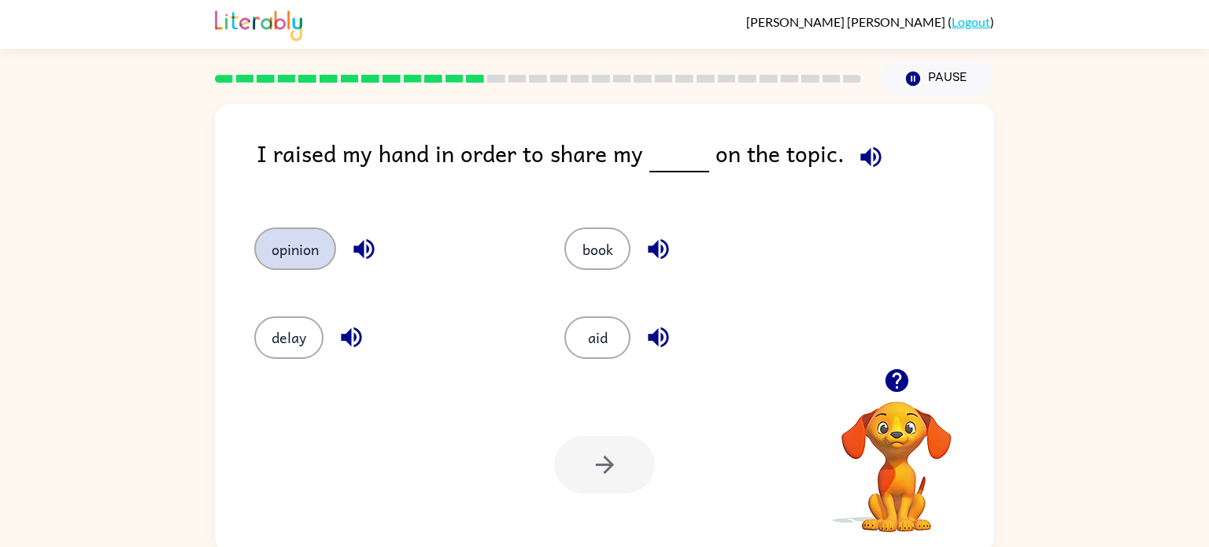
click at [271, 248] on button "opinion" at bounding box center [295, 248] width 82 height 42
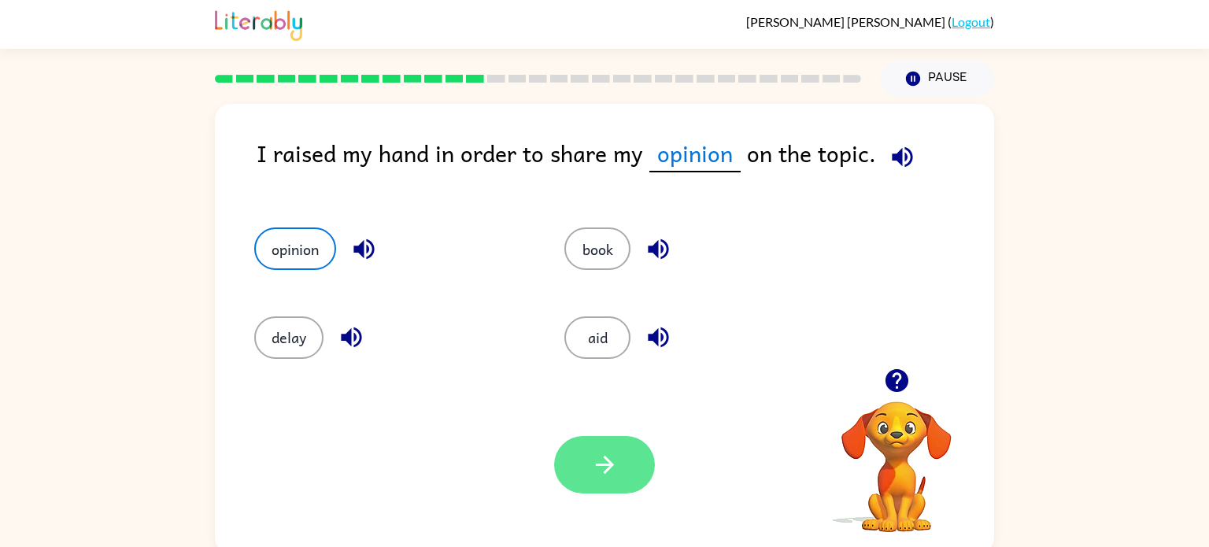
click at [579, 454] on button "button" at bounding box center [604, 464] width 101 height 57
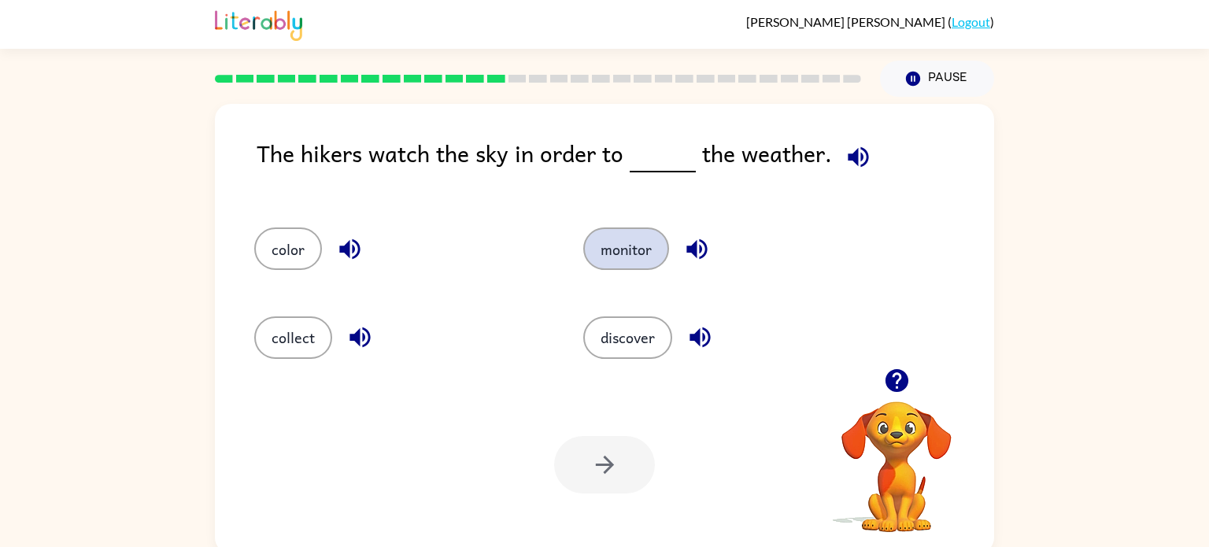
click at [641, 254] on button "monitor" at bounding box center [626, 248] width 86 height 42
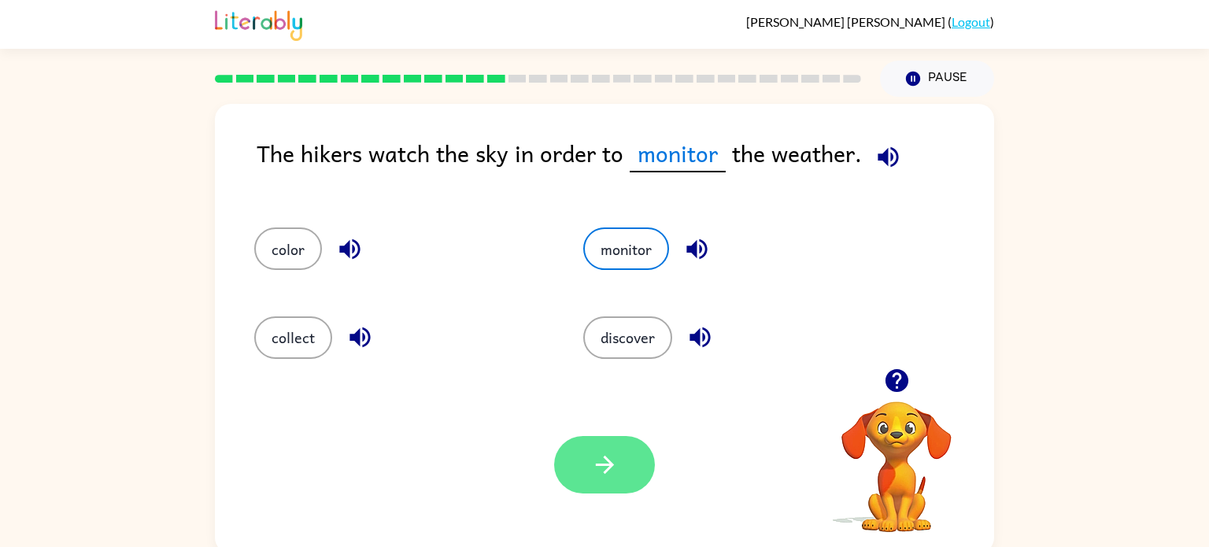
click at [616, 492] on button "button" at bounding box center [604, 464] width 101 height 57
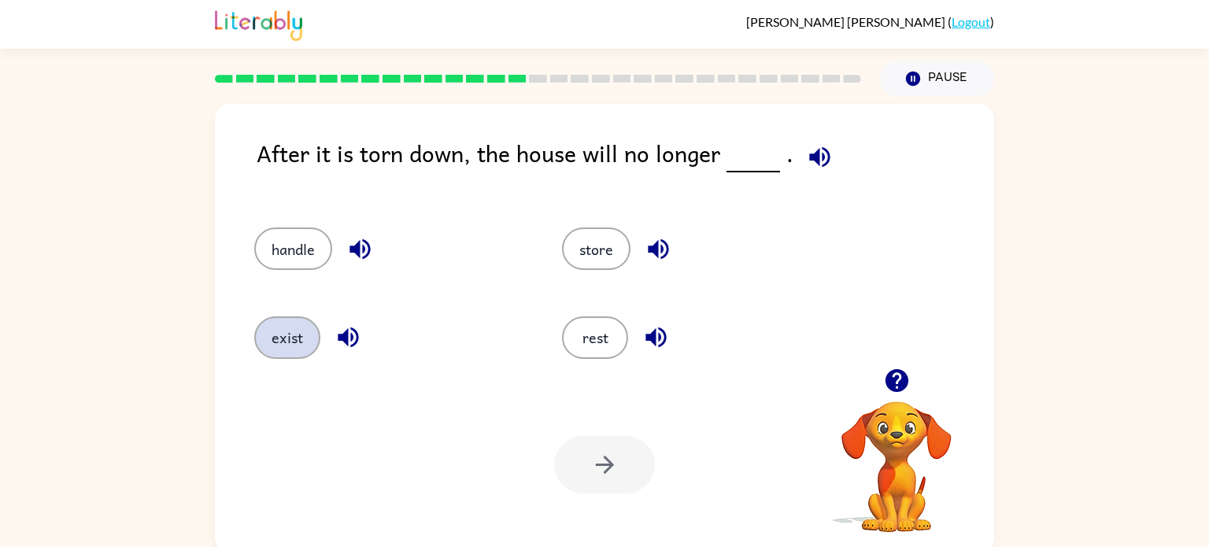
click at [293, 339] on button "exist" at bounding box center [287, 337] width 66 height 42
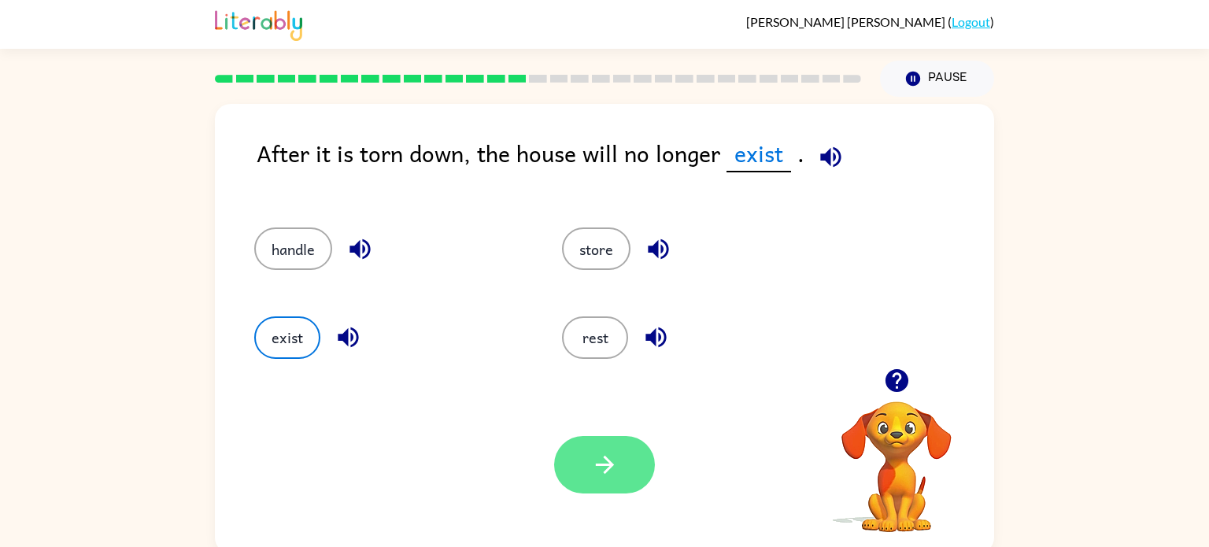
click at [578, 442] on button "button" at bounding box center [604, 464] width 101 height 57
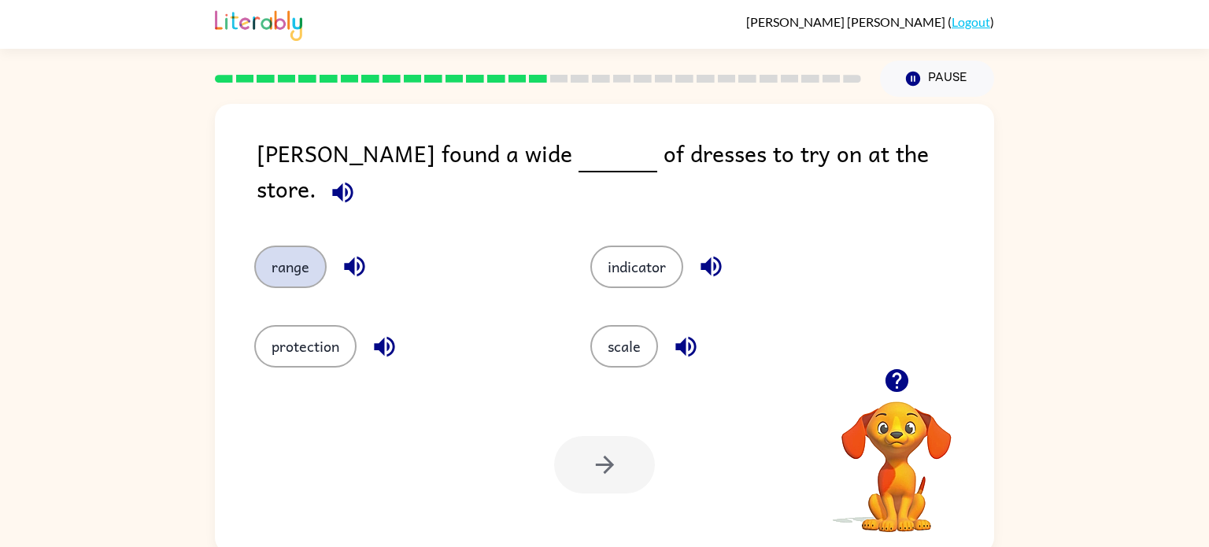
click at [293, 249] on button "range" at bounding box center [290, 267] width 72 height 42
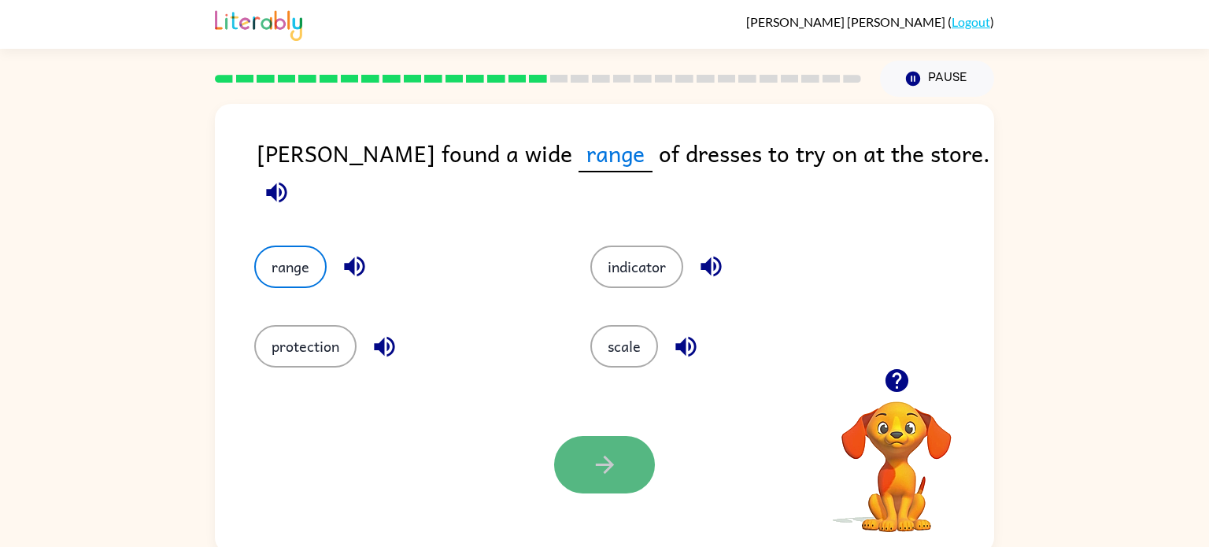
click at [629, 449] on button "button" at bounding box center [604, 464] width 101 height 57
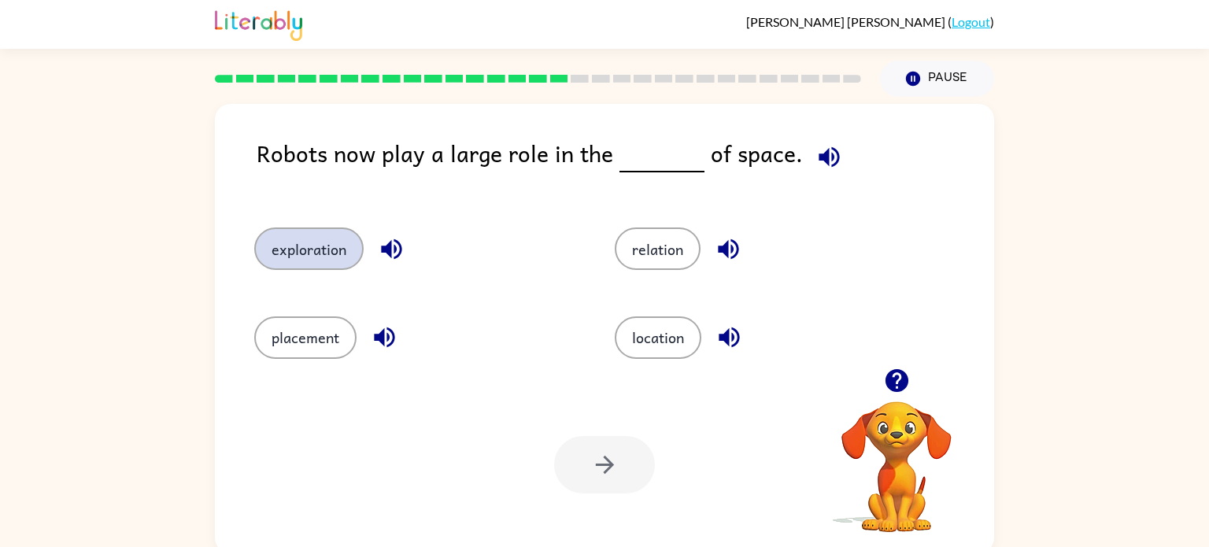
click at [305, 247] on button "exploration" at bounding box center [308, 248] width 109 height 42
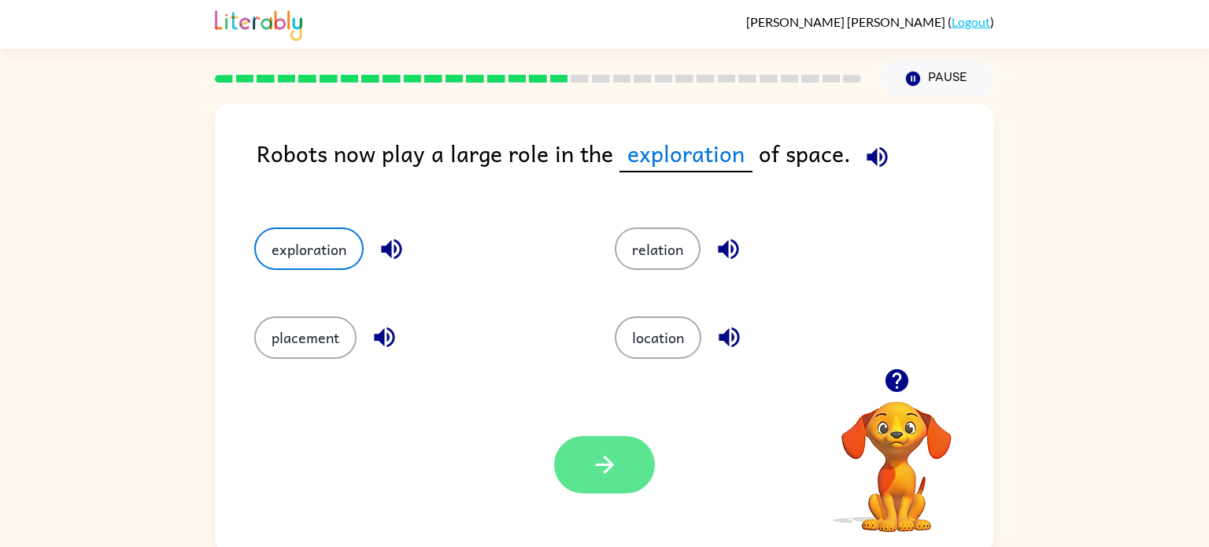
click at [600, 480] on button "button" at bounding box center [604, 464] width 101 height 57
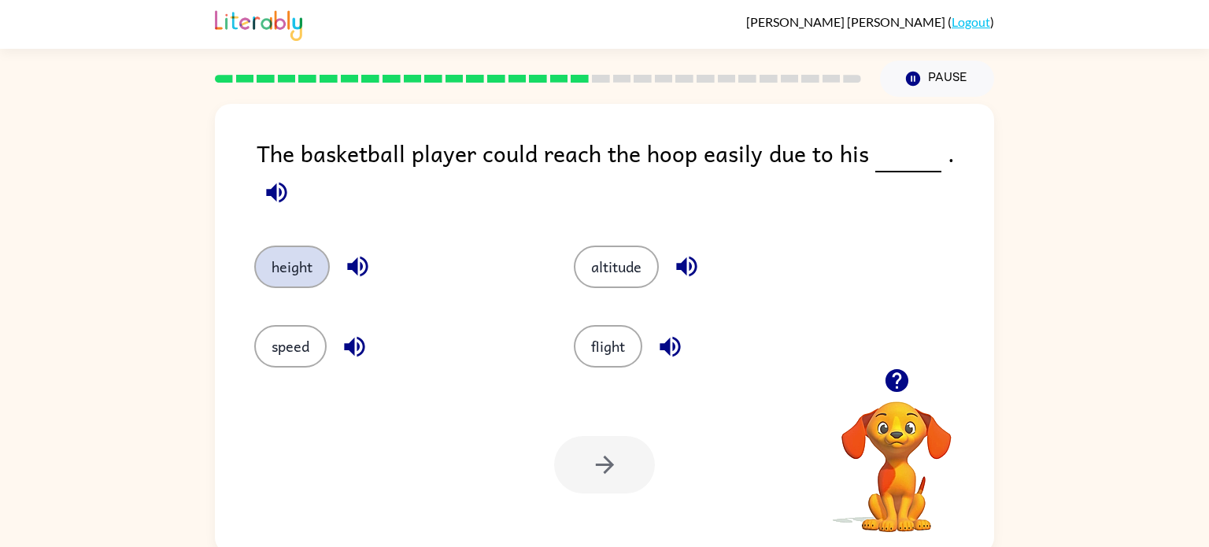
click at [275, 251] on button "height" at bounding box center [292, 267] width 76 height 42
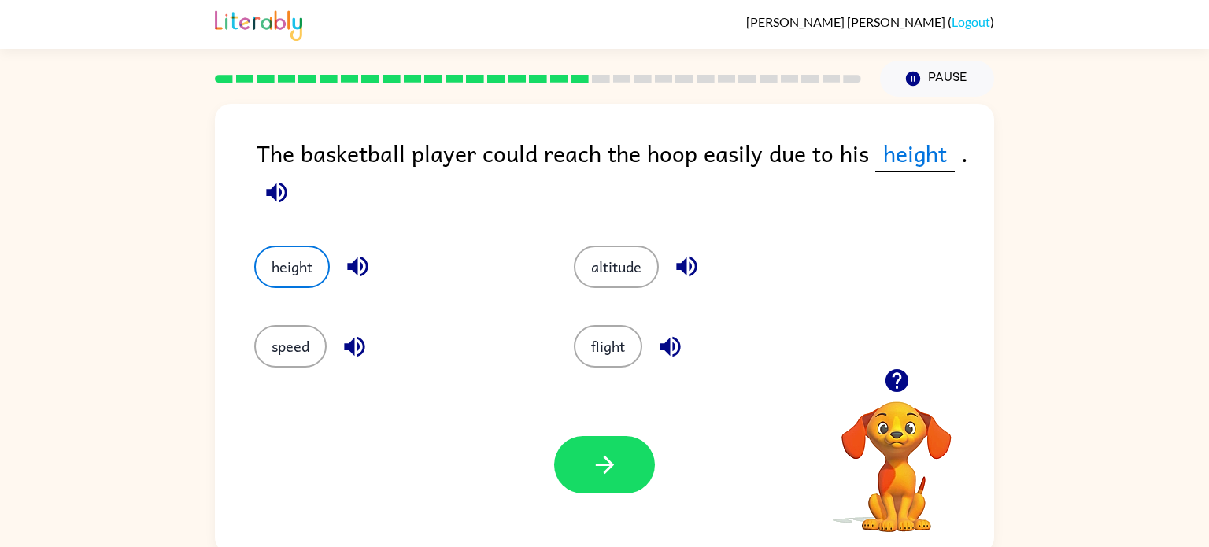
click at [562, 490] on div at bounding box center [604, 464] width 101 height 57
click at [584, 474] on button "button" at bounding box center [604, 464] width 101 height 57
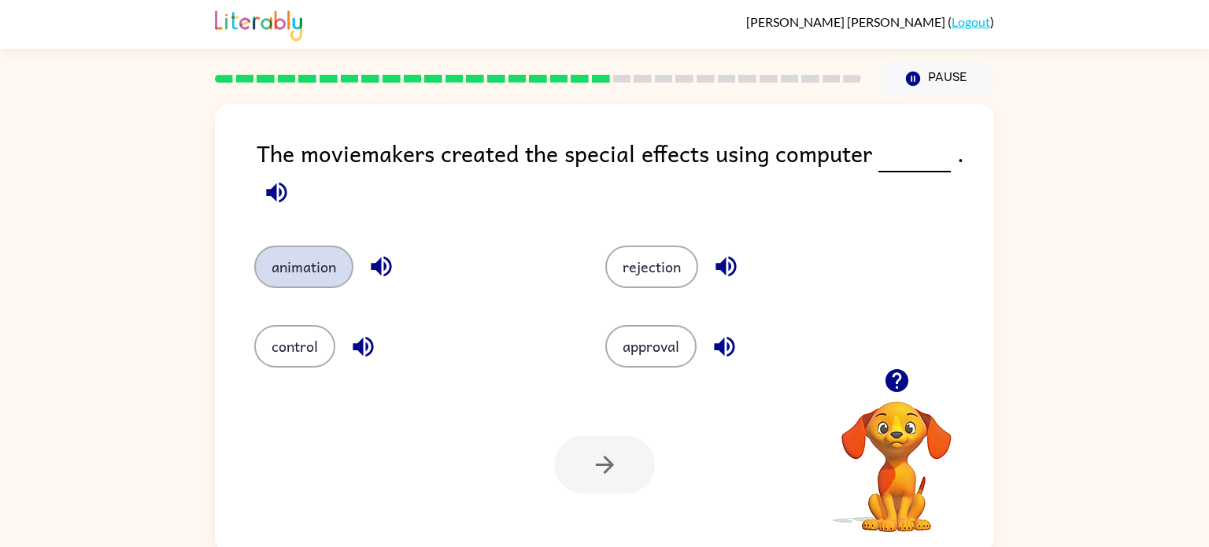
click at [305, 257] on button "animation" at bounding box center [303, 267] width 99 height 42
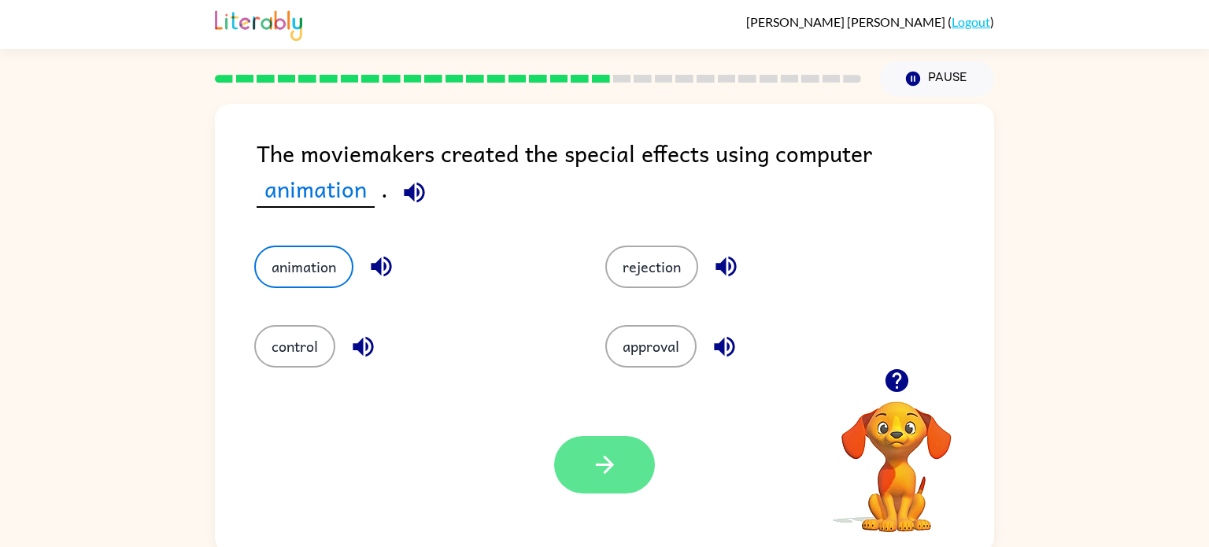
click at [556, 476] on button "button" at bounding box center [604, 464] width 101 height 57
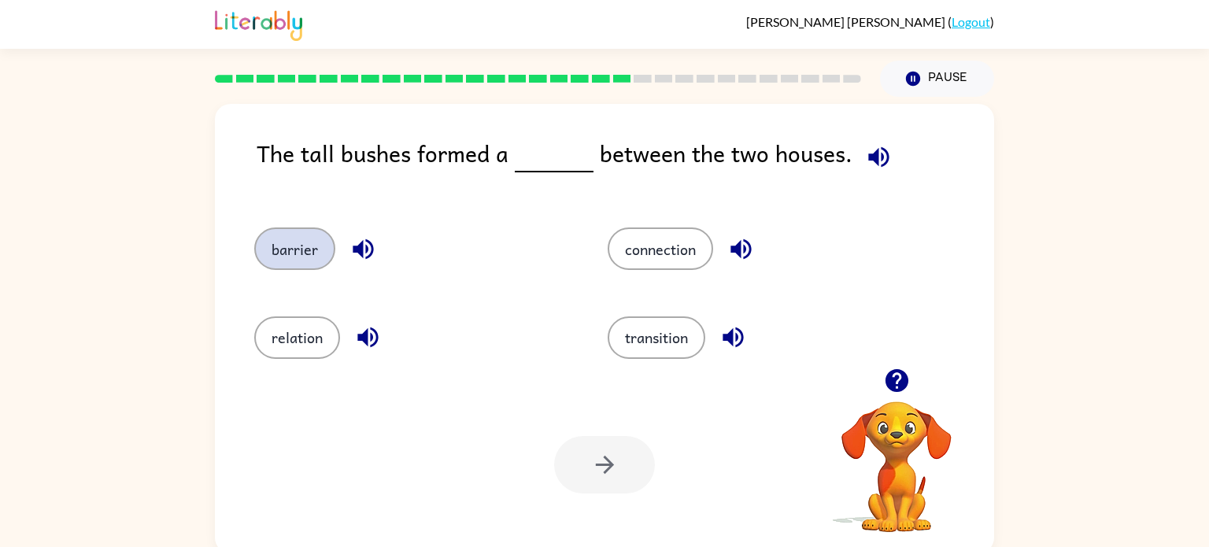
click at [270, 234] on button "barrier" at bounding box center [294, 248] width 81 height 42
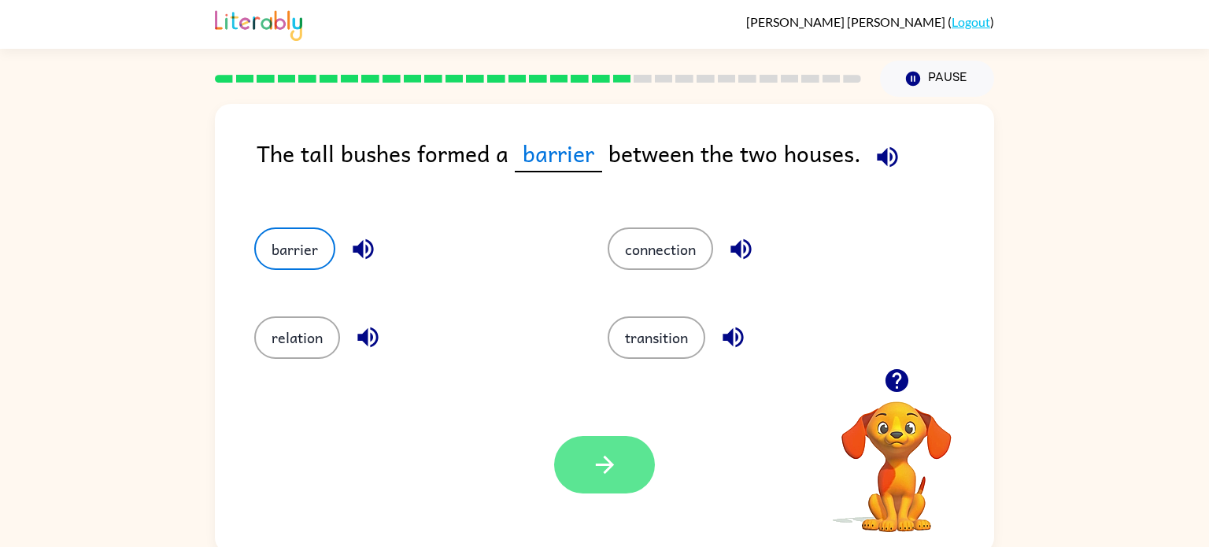
click at [570, 473] on button "button" at bounding box center [604, 464] width 101 height 57
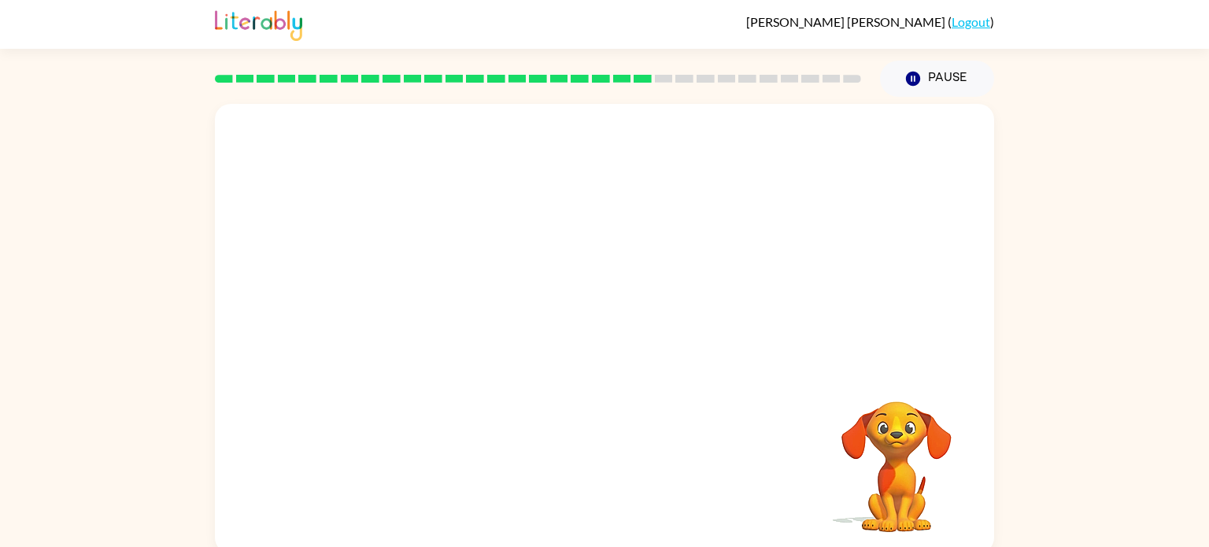
click at [441, 312] on video "Your browser must support playing .mp4 files to use Literably. Please try using…" at bounding box center [604, 236] width 779 height 264
click at [459, 318] on video "Your browser must support playing .mp4 files to use Literably. Please try using…" at bounding box center [604, 236] width 779 height 264
click at [597, 338] on icon "button" at bounding box center [605, 337] width 28 height 28
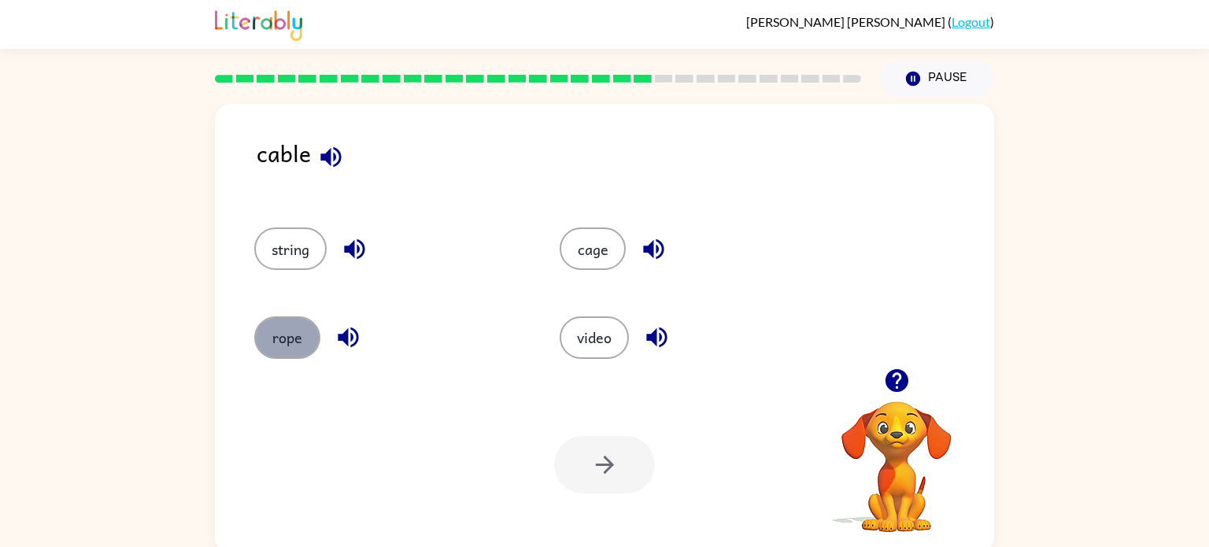
click at [298, 338] on button "rope" at bounding box center [287, 337] width 66 height 42
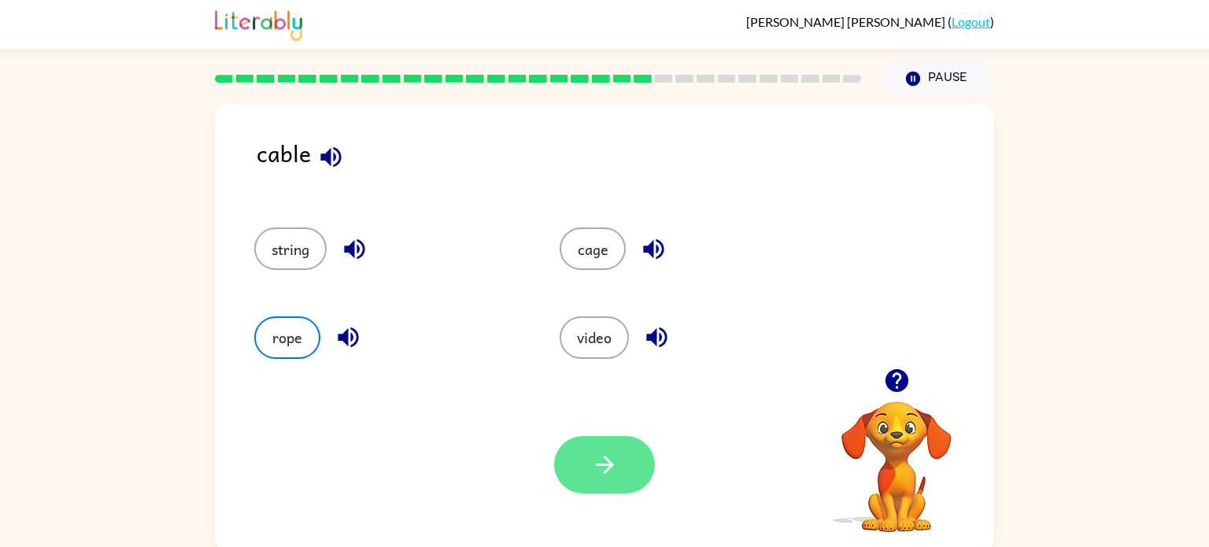
click at [621, 450] on button "button" at bounding box center [604, 464] width 101 height 57
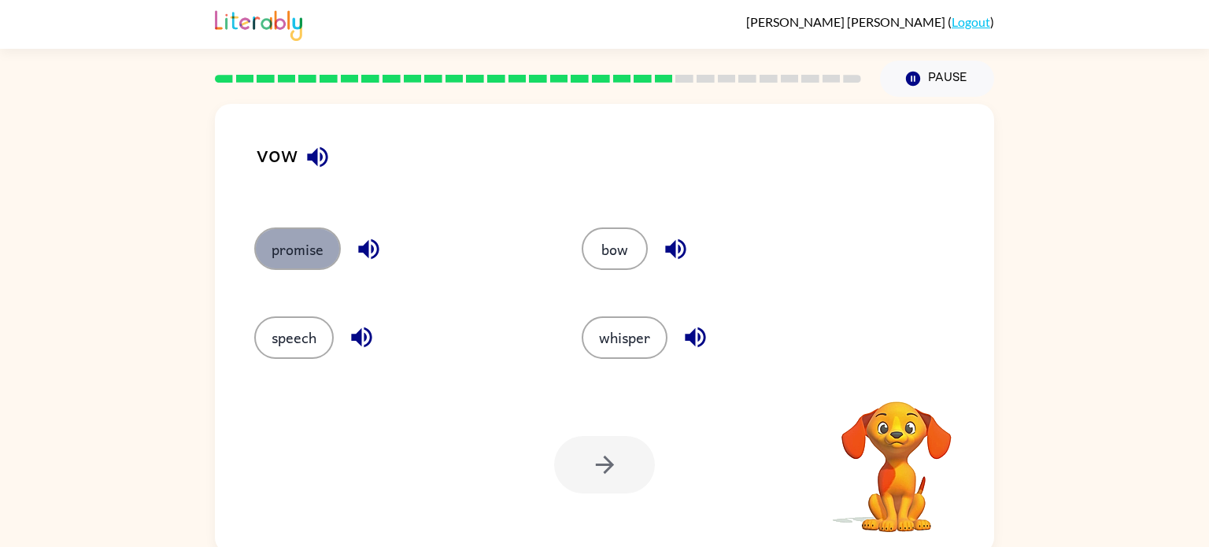
click at [269, 248] on button "promise" at bounding box center [297, 248] width 87 height 42
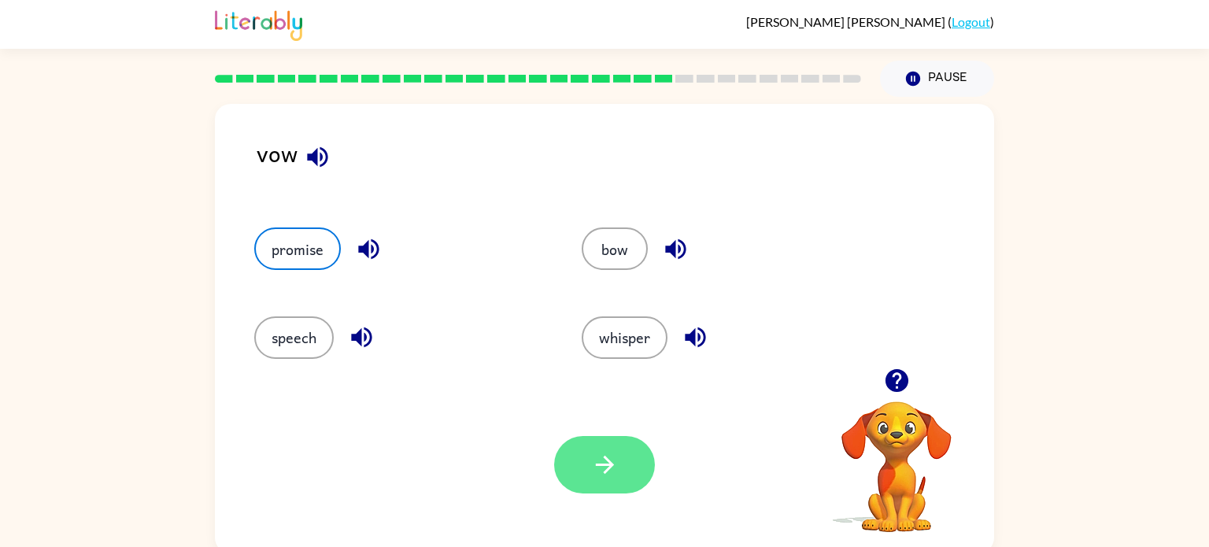
click at [583, 459] on button "button" at bounding box center [604, 464] width 101 height 57
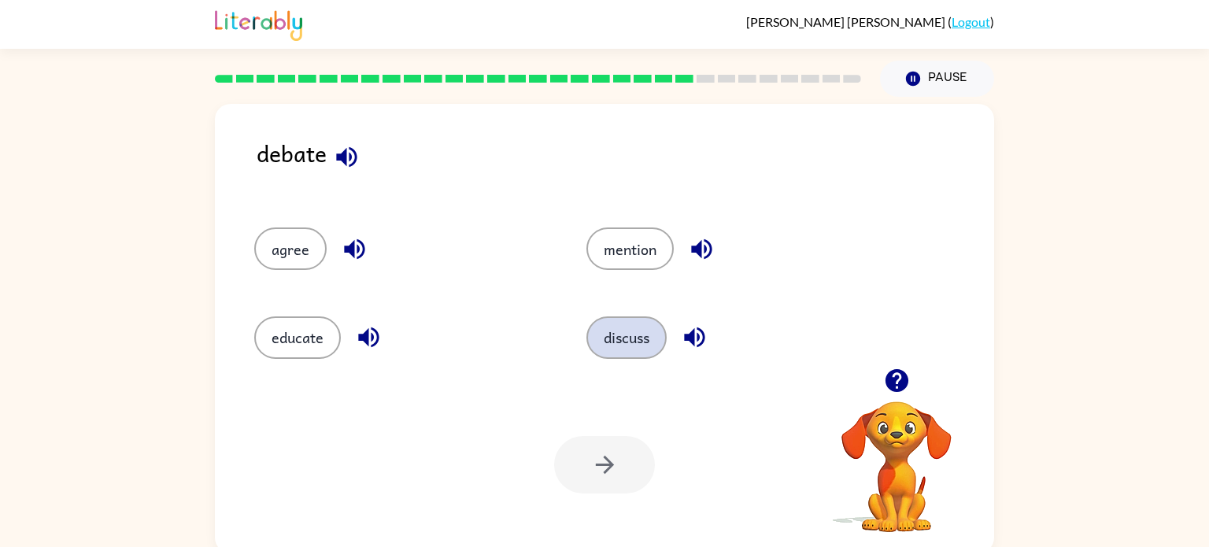
click at [633, 338] on button "discuss" at bounding box center [626, 337] width 80 height 42
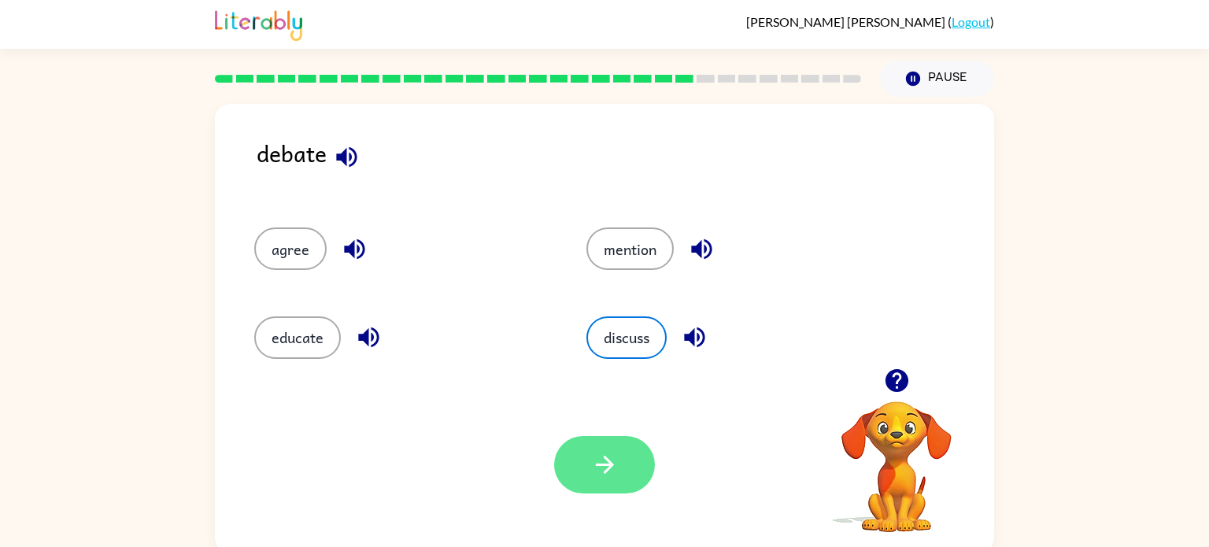
click at [586, 493] on button "button" at bounding box center [604, 464] width 101 height 57
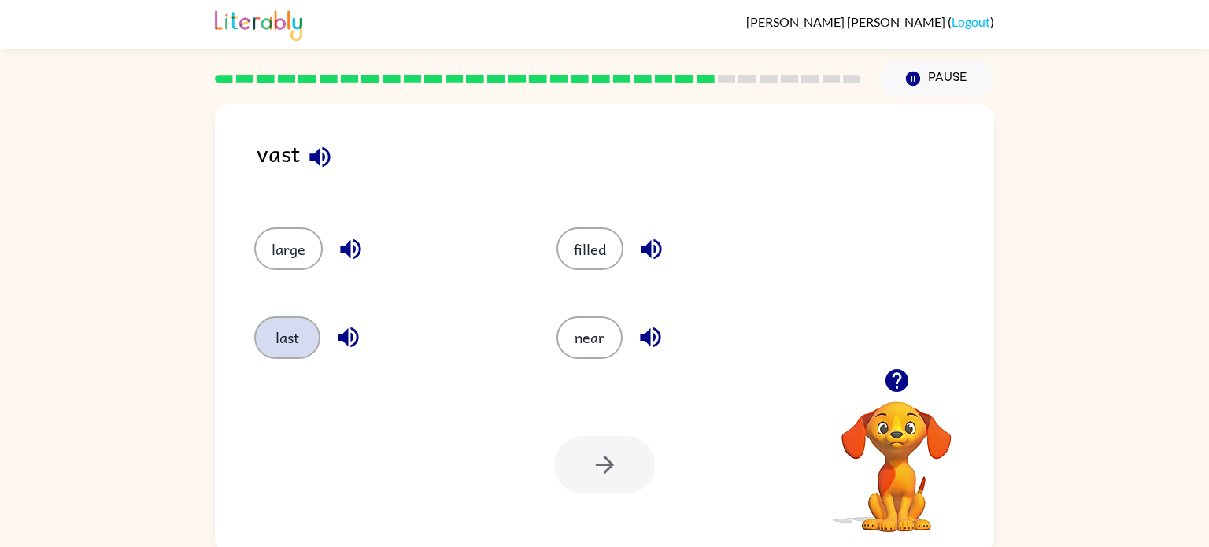
click at [288, 331] on button "last" at bounding box center [287, 337] width 66 height 42
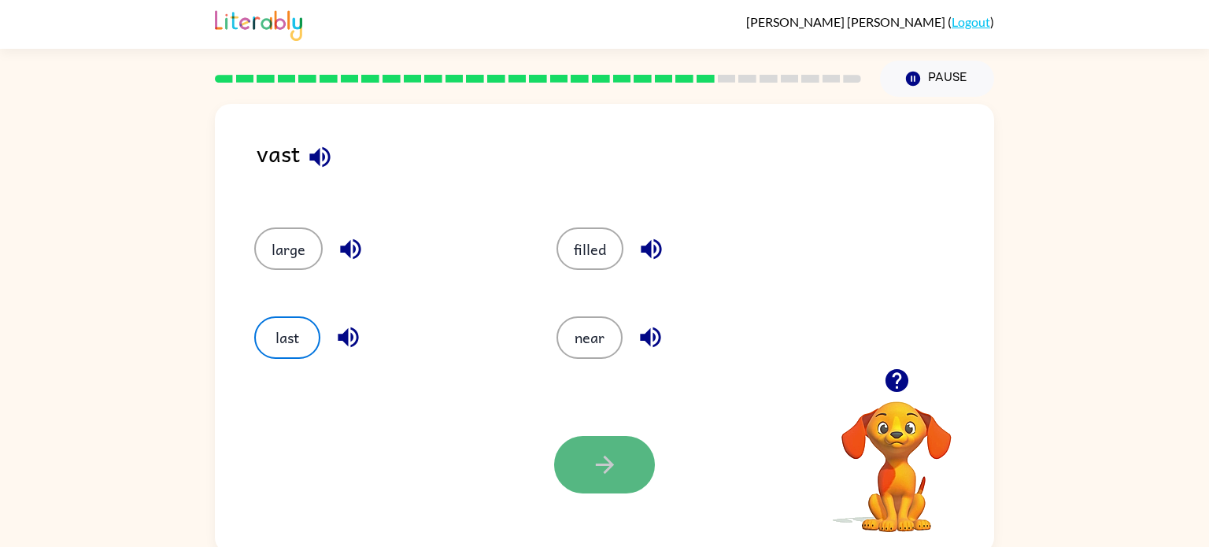
click at [602, 479] on button "button" at bounding box center [604, 464] width 101 height 57
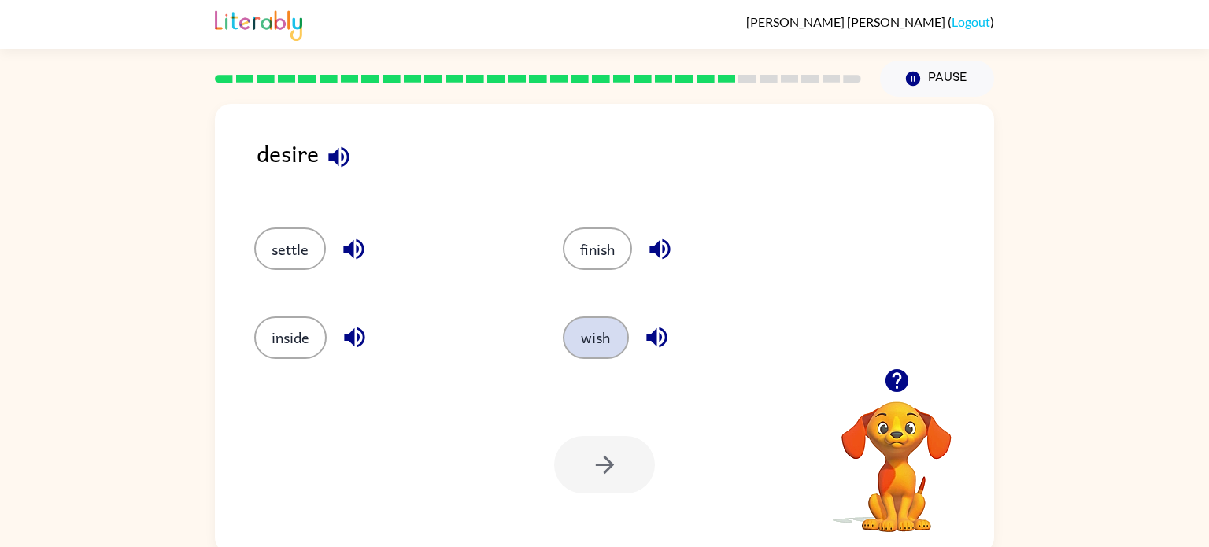
click at [597, 333] on button "wish" at bounding box center [596, 337] width 66 height 42
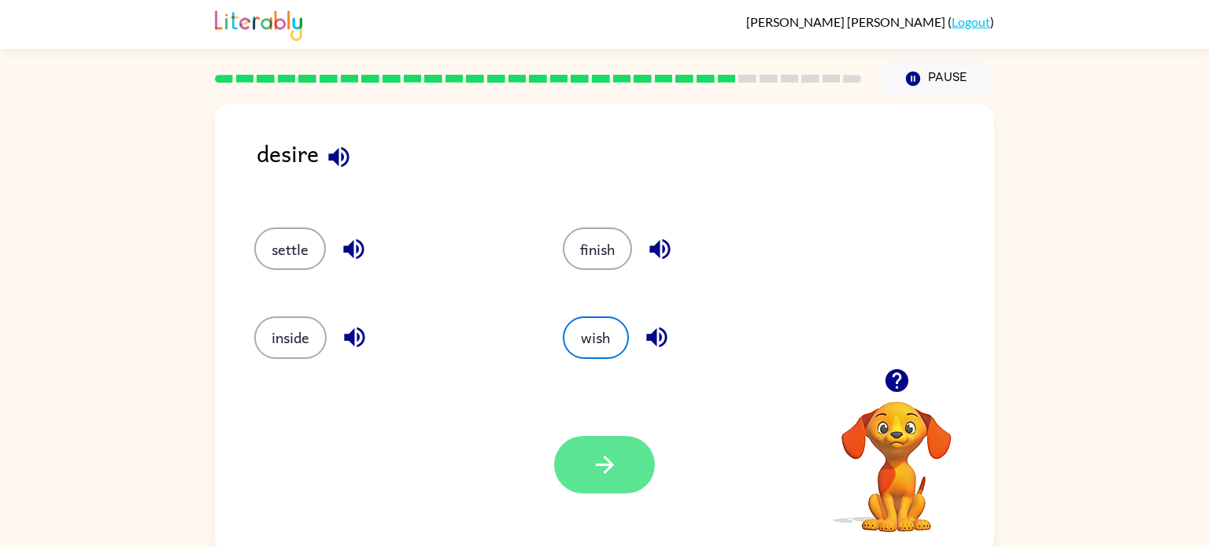
click at [593, 441] on button "button" at bounding box center [604, 464] width 101 height 57
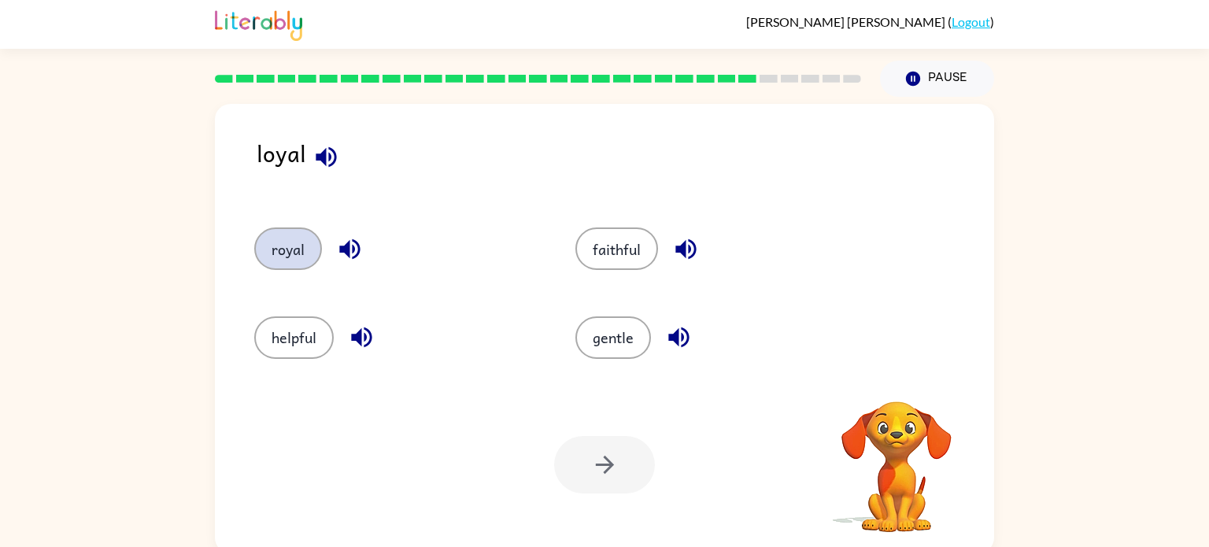
click at [299, 262] on button "royal" at bounding box center [288, 248] width 68 height 42
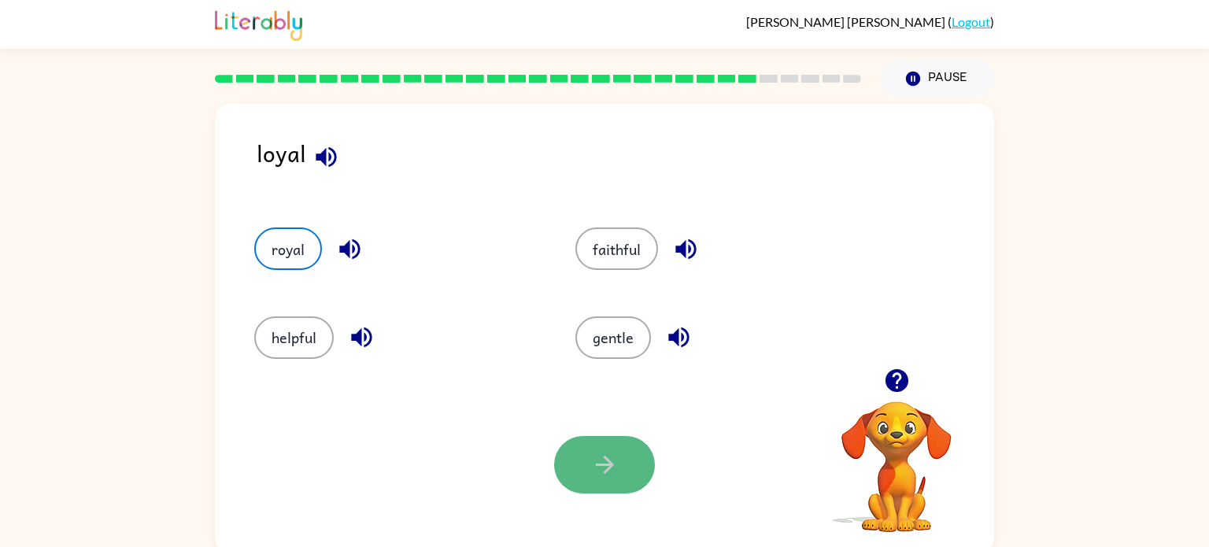
click at [597, 478] on button "button" at bounding box center [604, 464] width 101 height 57
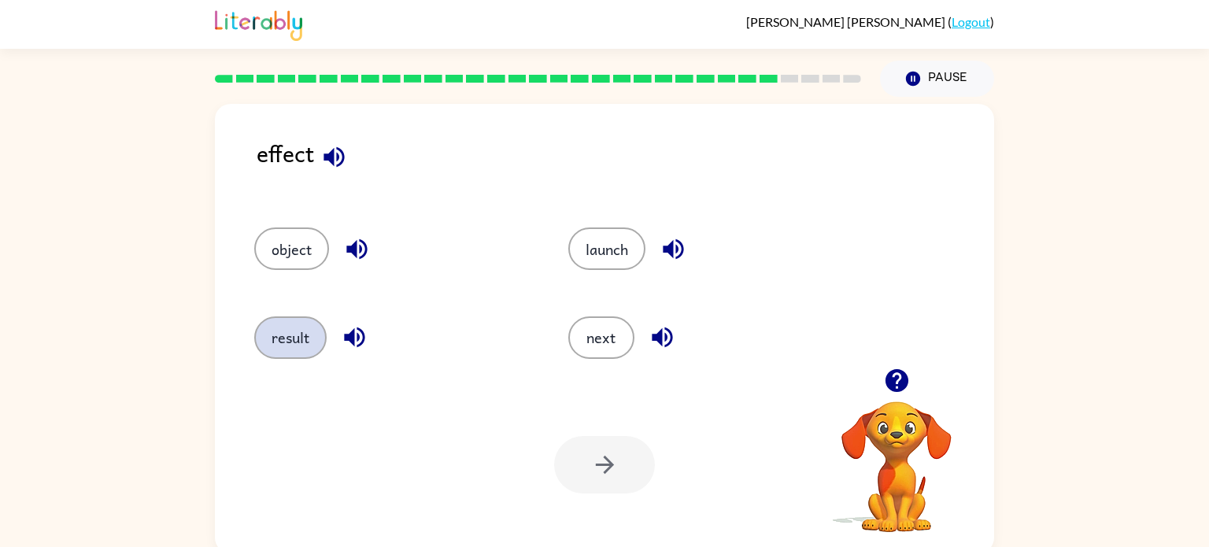
click at [303, 335] on button "result" at bounding box center [290, 337] width 72 height 42
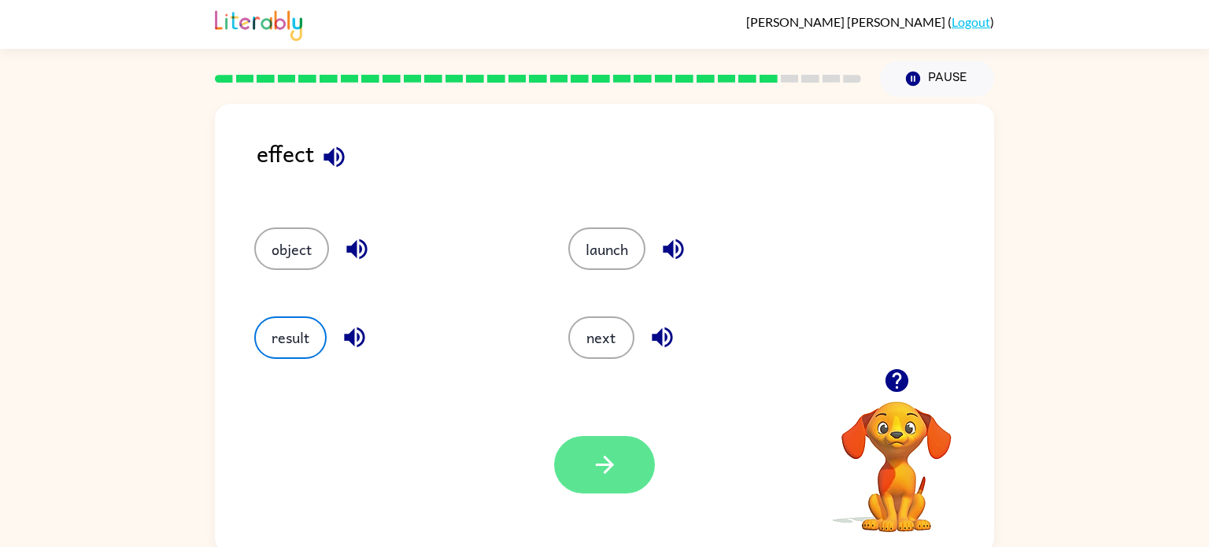
click at [647, 484] on button "button" at bounding box center [604, 464] width 101 height 57
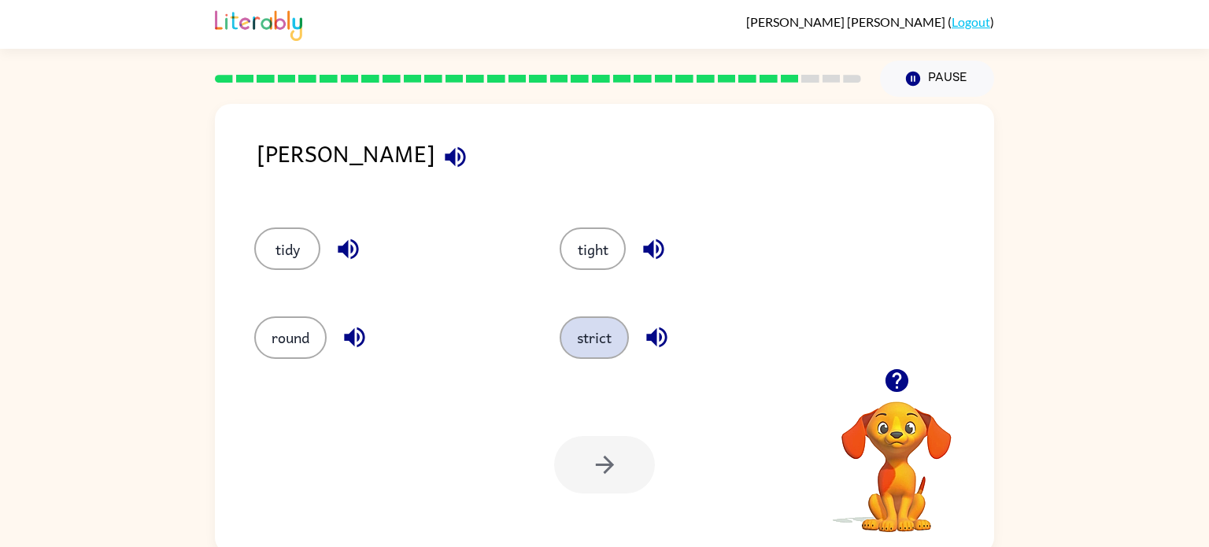
click at [593, 348] on button "strict" at bounding box center [593, 337] width 69 height 42
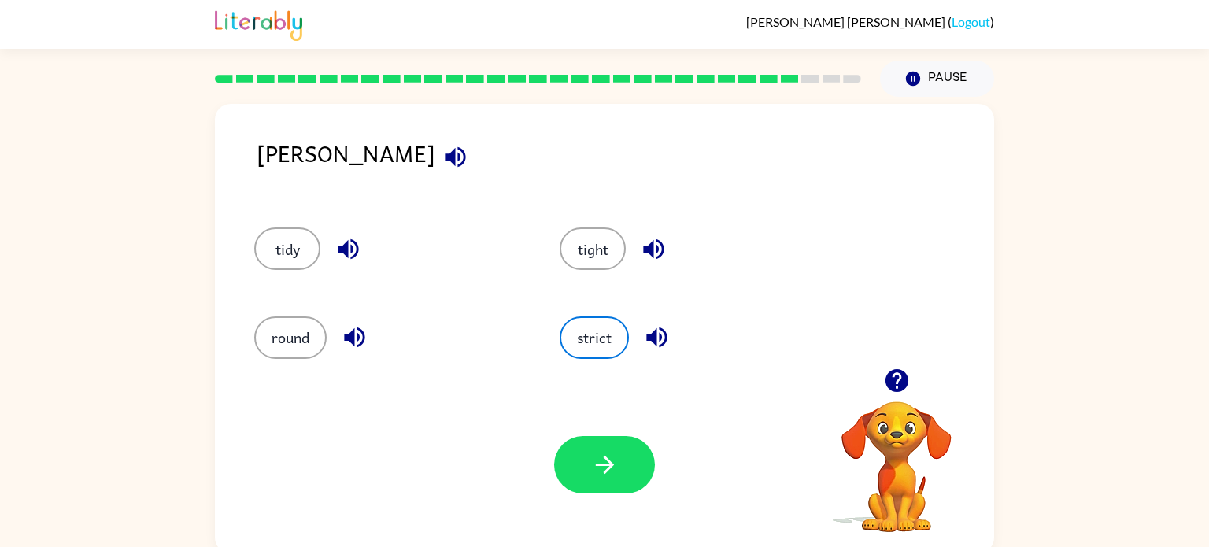
click at [593, 428] on div "Your browser must support playing .mp4 files to use Literably. Please try using…" at bounding box center [604, 464] width 779 height 177
click at [590, 449] on button "button" at bounding box center [604, 464] width 101 height 57
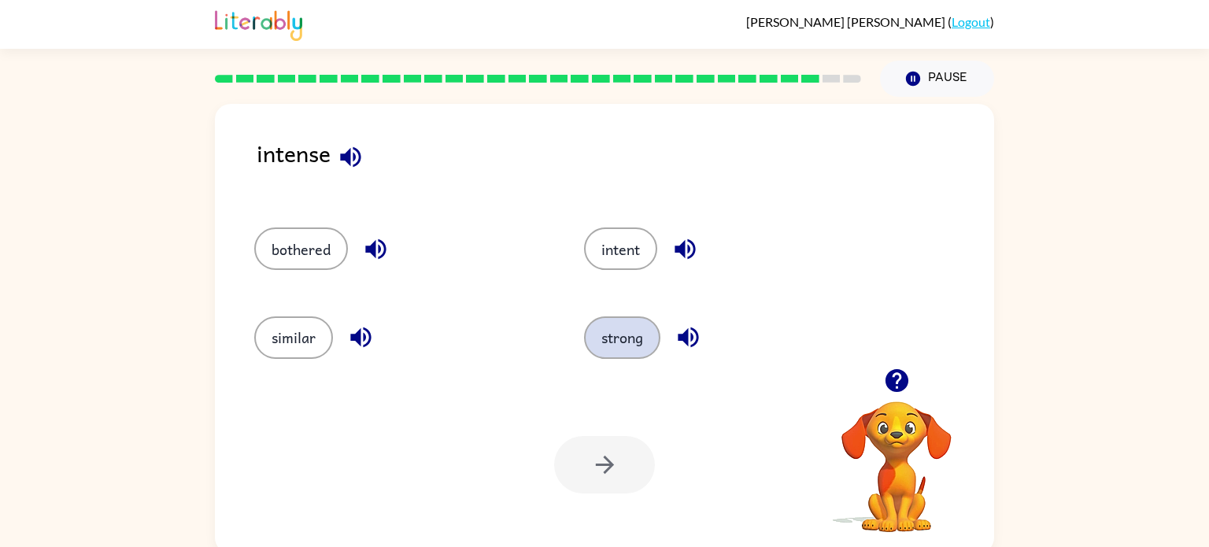
click at [600, 342] on button "strong" at bounding box center [622, 337] width 76 height 42
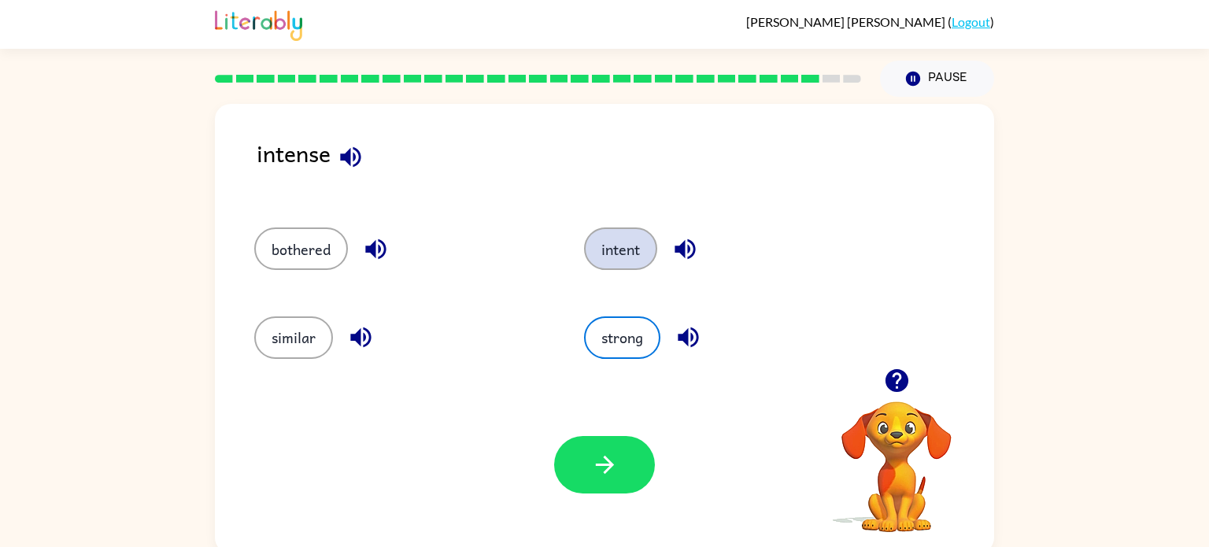
click at [619, 253] on button "intent" at bounding box center [620, 248] width 73 height 42
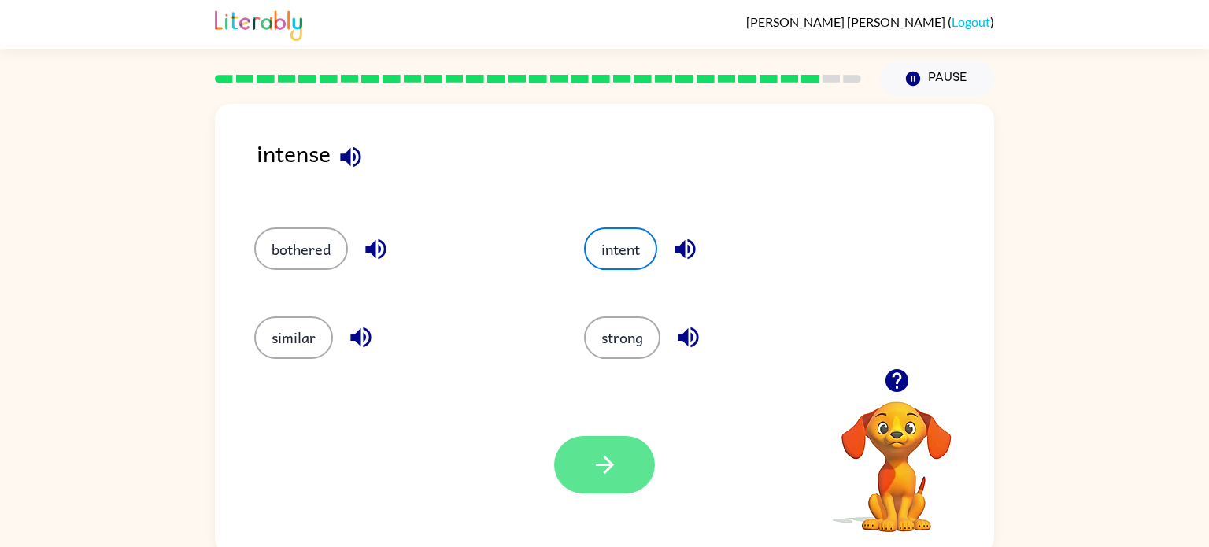
click at [604, 453] on icon "button" at bounding box center [605, 465] width 28 height 28
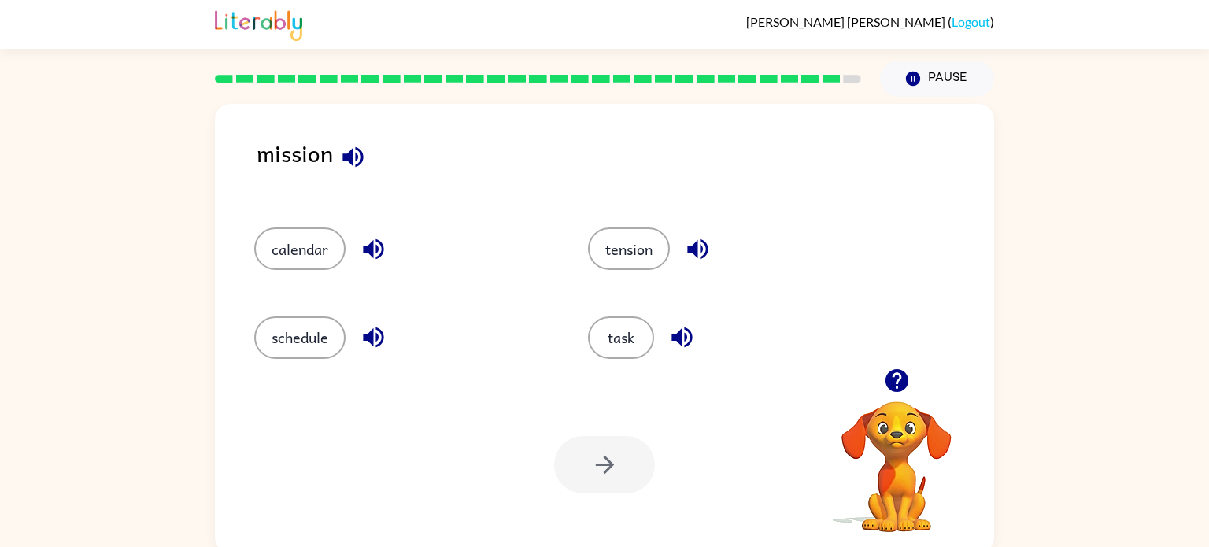
click at [606, 364] on div "task" at bounding box center [725, 330] width 334 height 88
click at [608, 352] on button "task" at bounding box center [621, 337] width 66 height 42
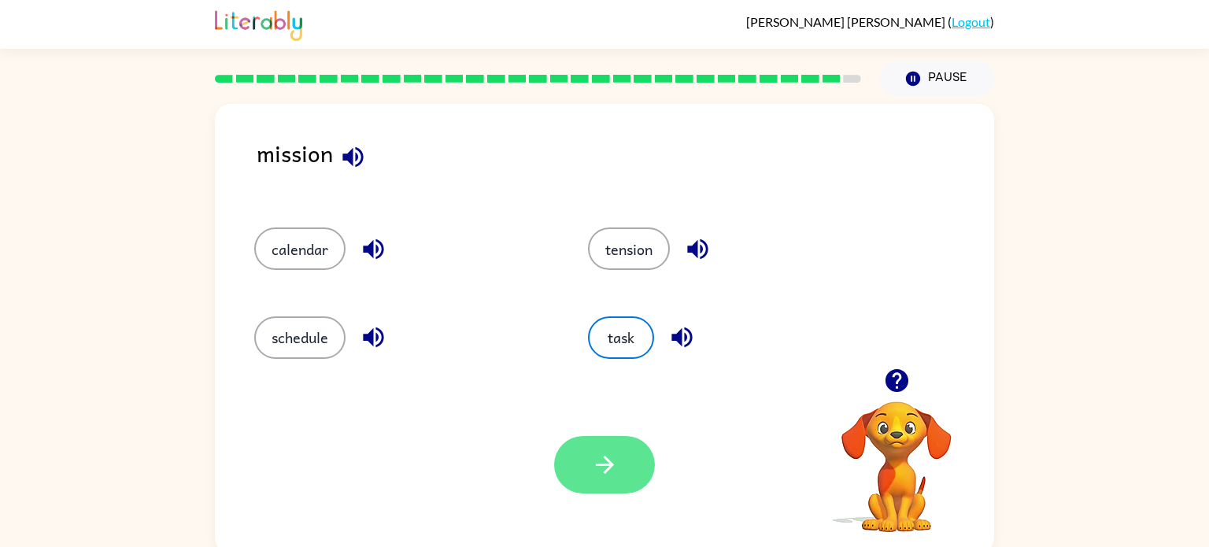
click at [588, 452] on button "button" at bounding box center [604, 464] width 101 height 57
